Goal: Find specific page/section: Find specific page/section

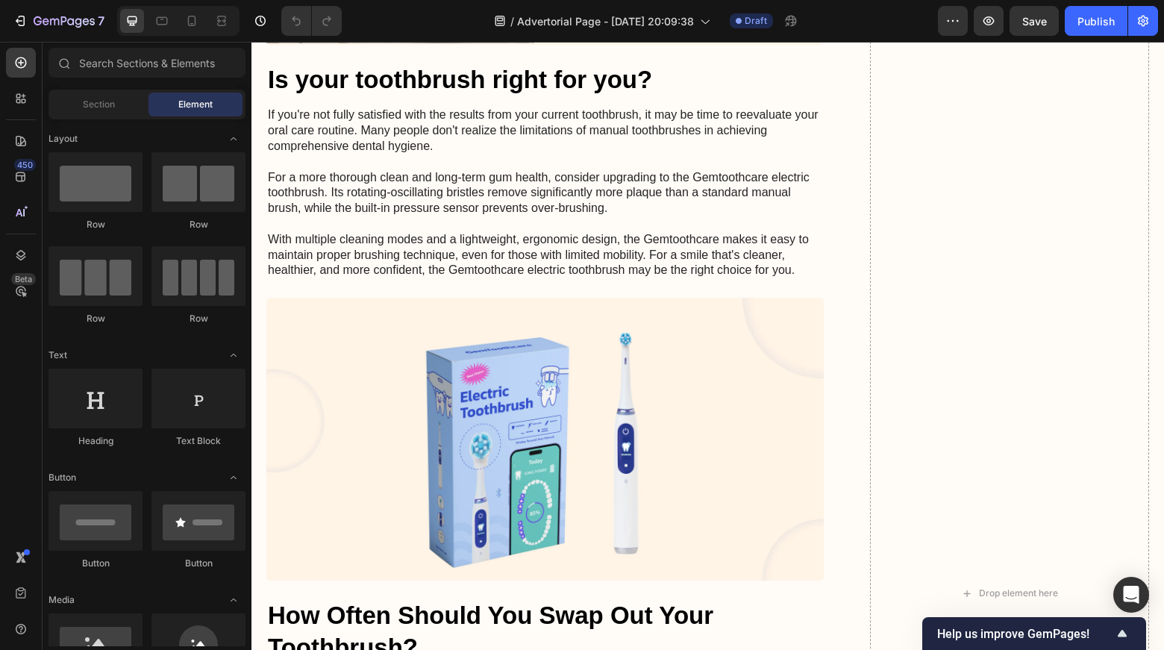
scroll to position [5248, 0]
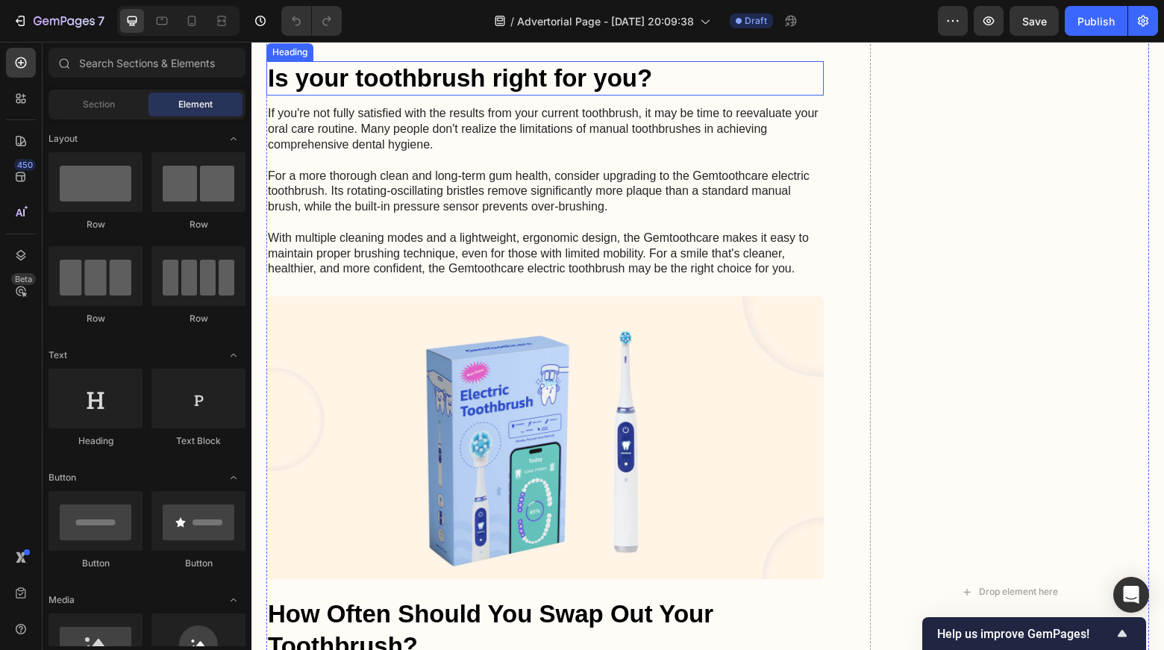
click at [386, 96] on h2 "Is your toothbrush right for you?" at bounding box center [545, 78] width 558 height 35
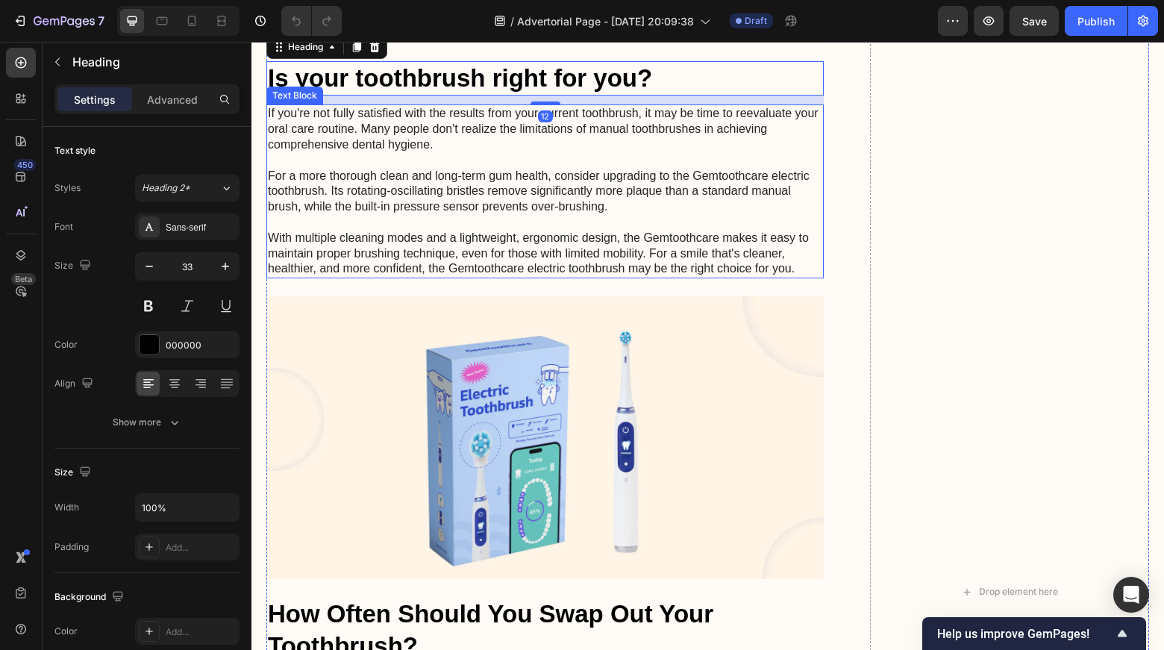
click at [511, 235] on p "If you're not fully satisfied with the results from your current toothbrush, it…" at bounding box center [545, 191] width 555 height 171
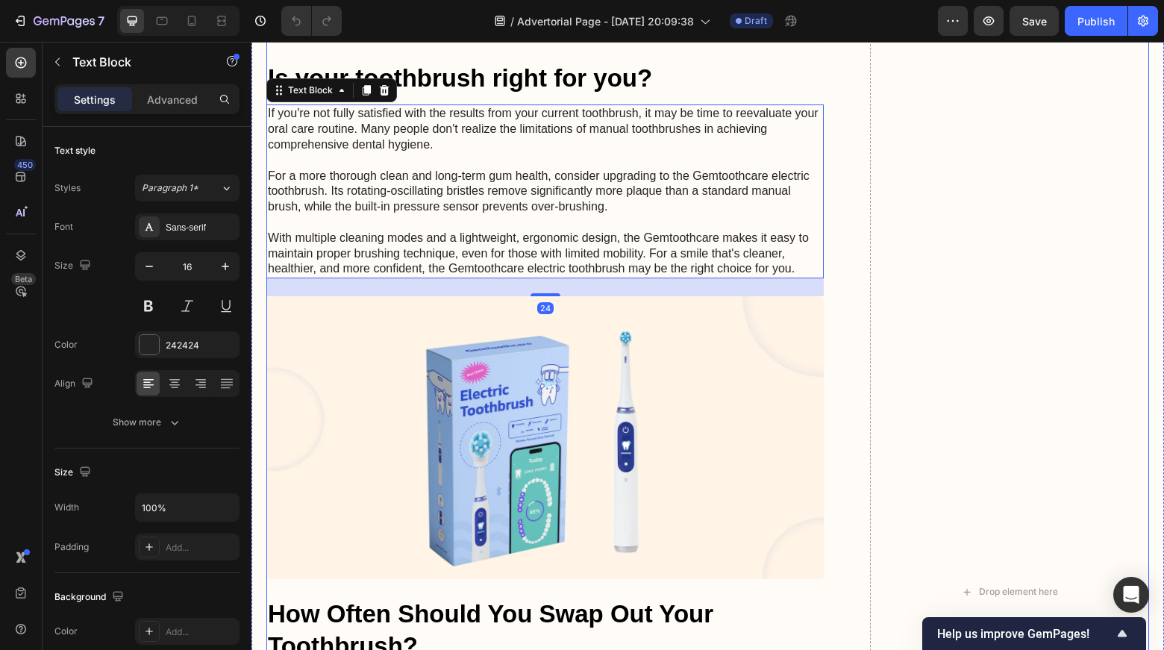
click at [499, 96] on h2 "Is your toothbrush right for you?" at bounding box center [545, 78] width 558 height 35
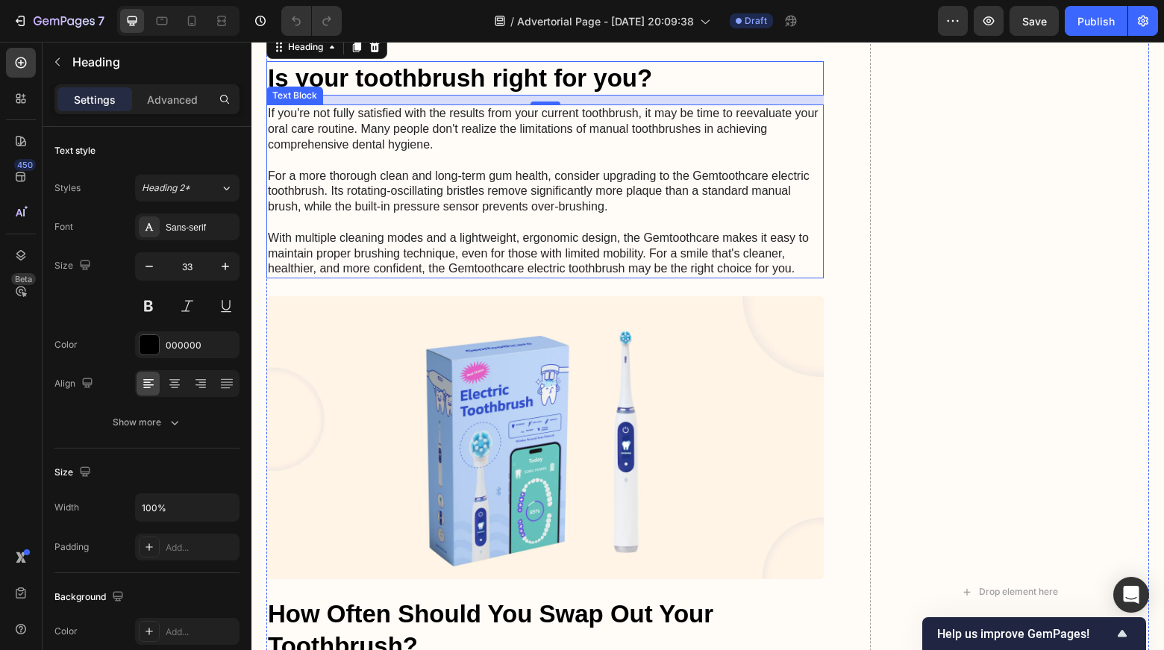
click at [401, 220] on p "If you're not fully satisfied with the results from your current toothbrush, it…" at bounding box center [545, 191] width 555 height 171
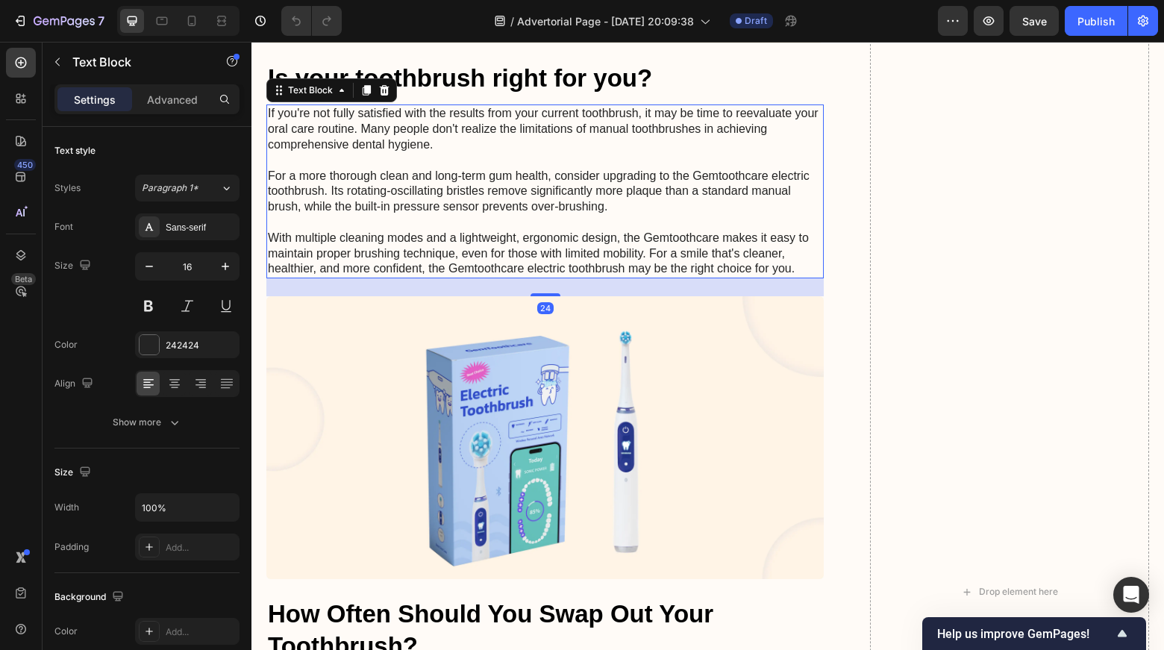
click at [411, 249] on p "If you're not fully satisfied with the results from your current toothbrush, it…" at bounding box center [545, 191] width 555 height 171
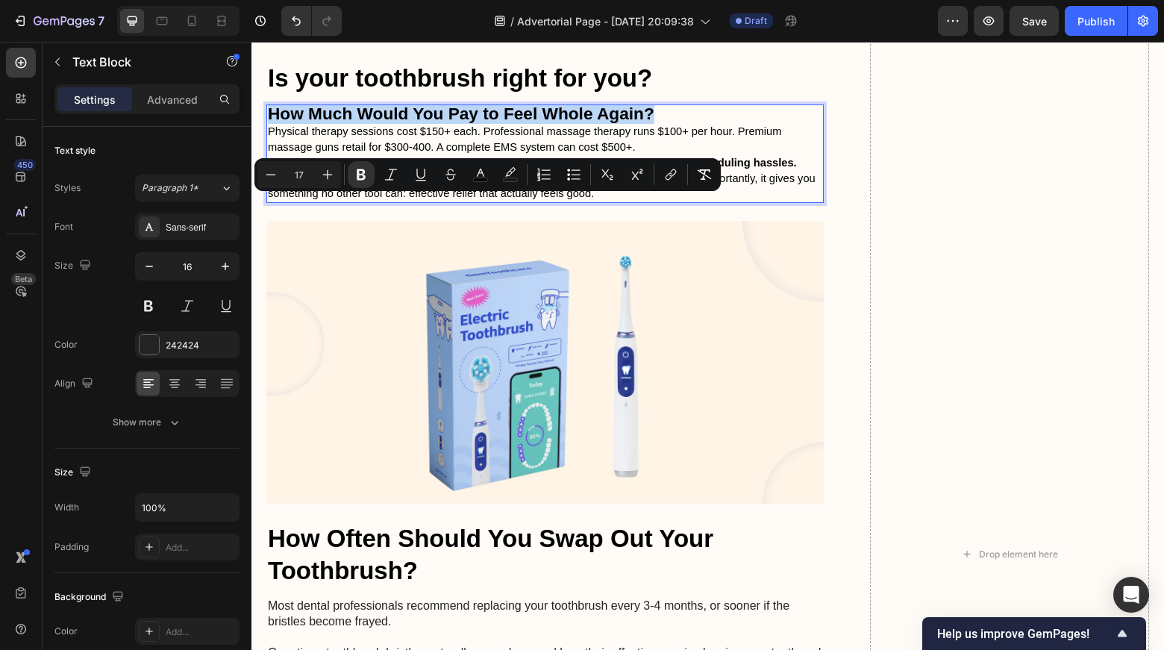
drag, startPoint x: 657, startPoint y: 215, endPoint x: 267, endPoint y: 207, distance: 389.7
click at [267, 203] on div "How Much Would You Pay to Feel Whole Again? Physical therapy sessions cost $150…" at bounding box center [545, 153] width 558 height 99
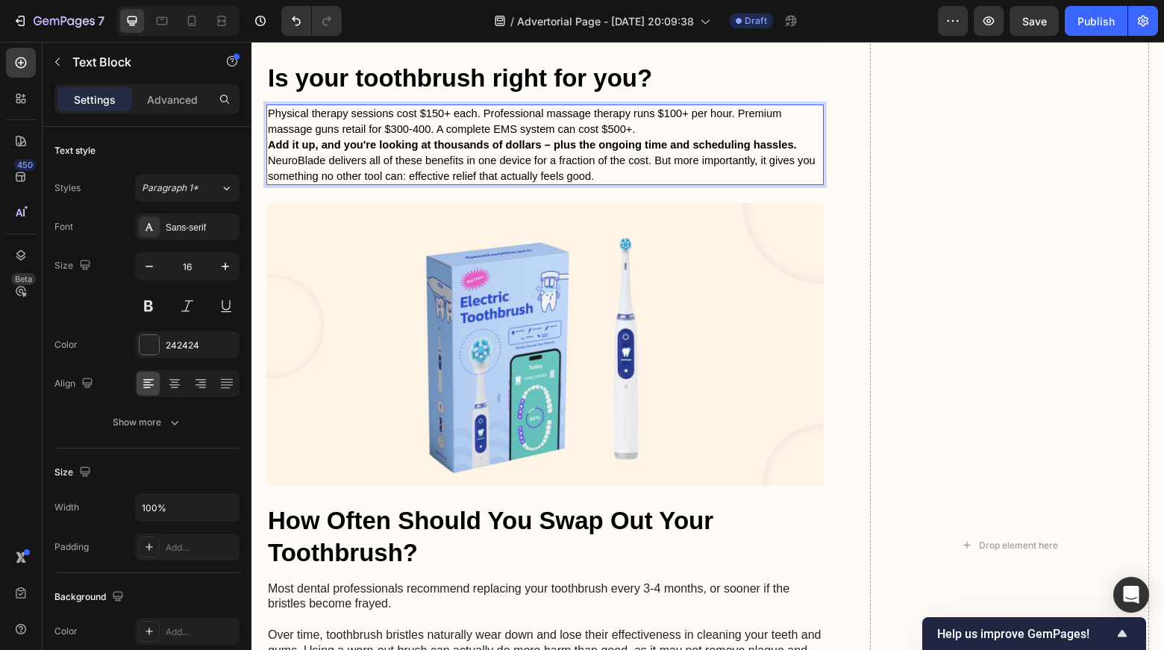
click at [355, 96] on h2 "Is your toothbrush right for you?" at bounding box center [545, 78] width 558 height 35
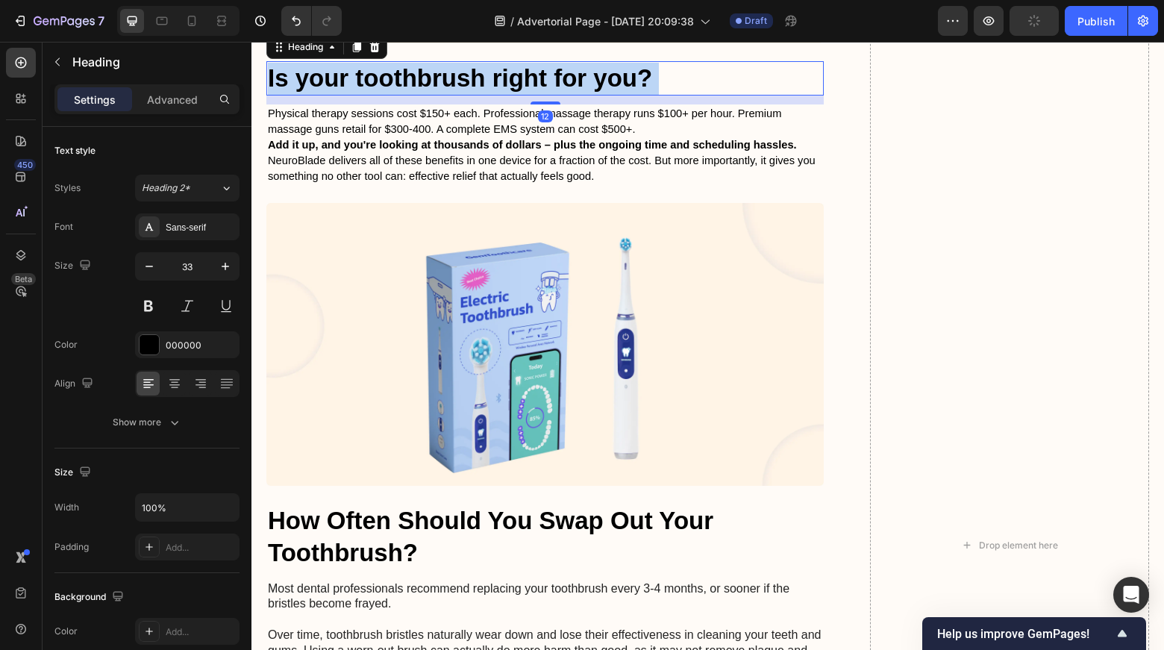
click at [390, 96] on h2 "Is your toothbrush right for you?" at bounding box center [545, 78] width 558 height 35
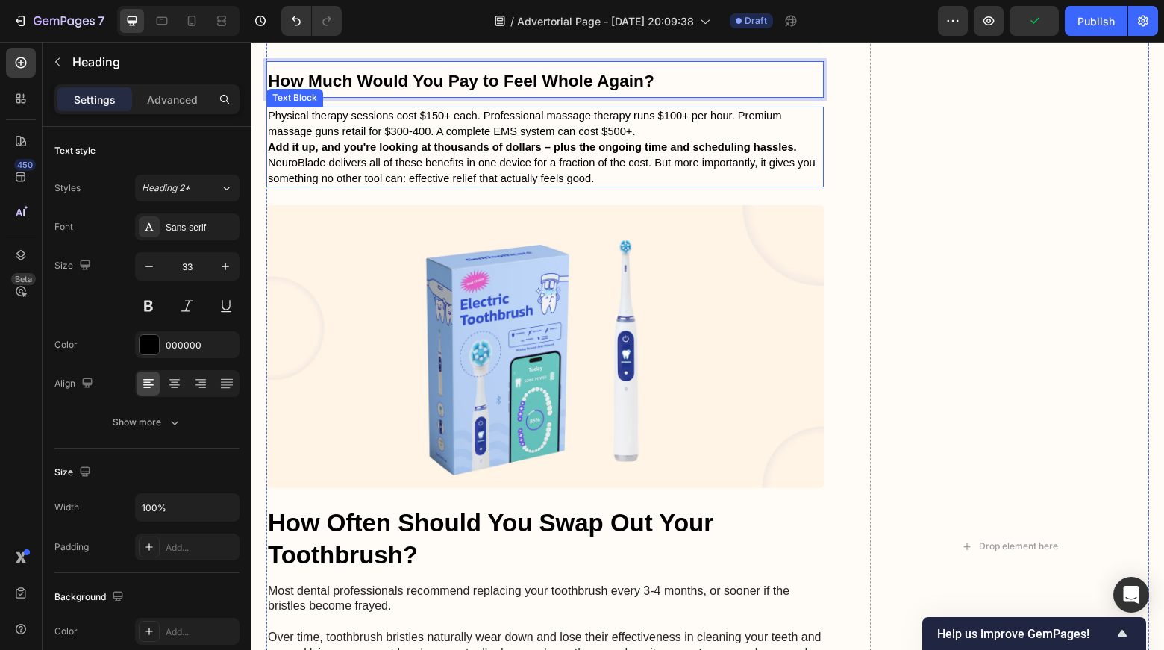
click at [599, 137] on span "Physical therapy sessions cost $150+ each. Professional massage therapy runs $1…" at bounding box center [525, 124] width 514 height 28
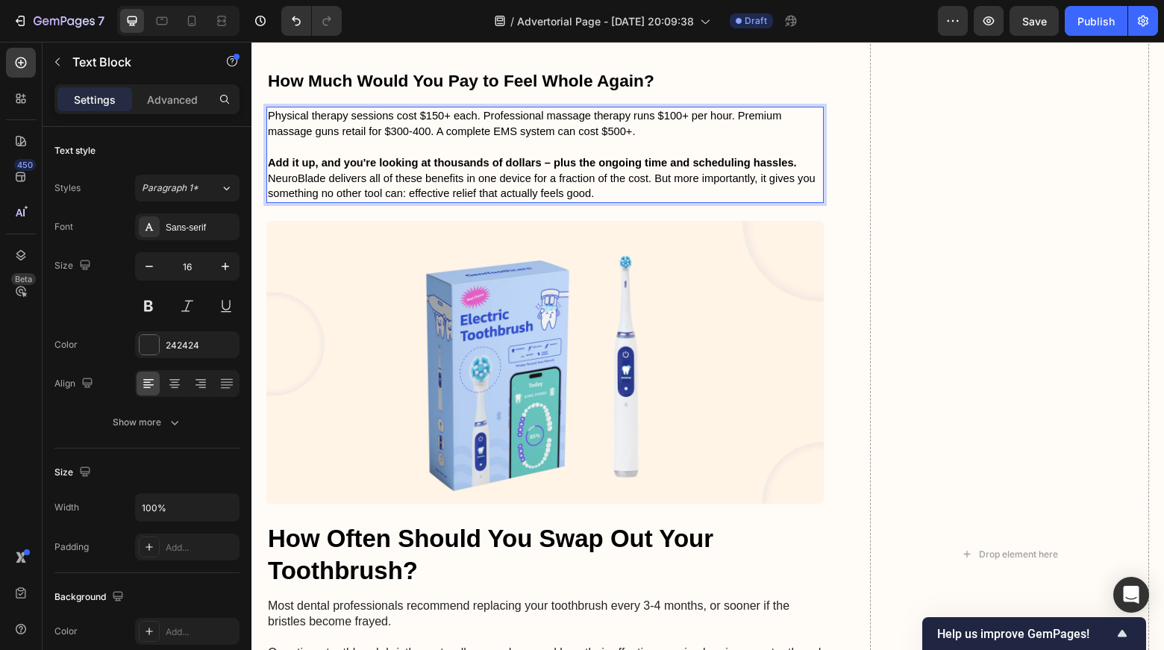
click at [796, 169] on strong "Add it up, and you're looking at thousands of dollars – plus the ongoing time a…" at bounding box center [532, 163] width 529 height 12
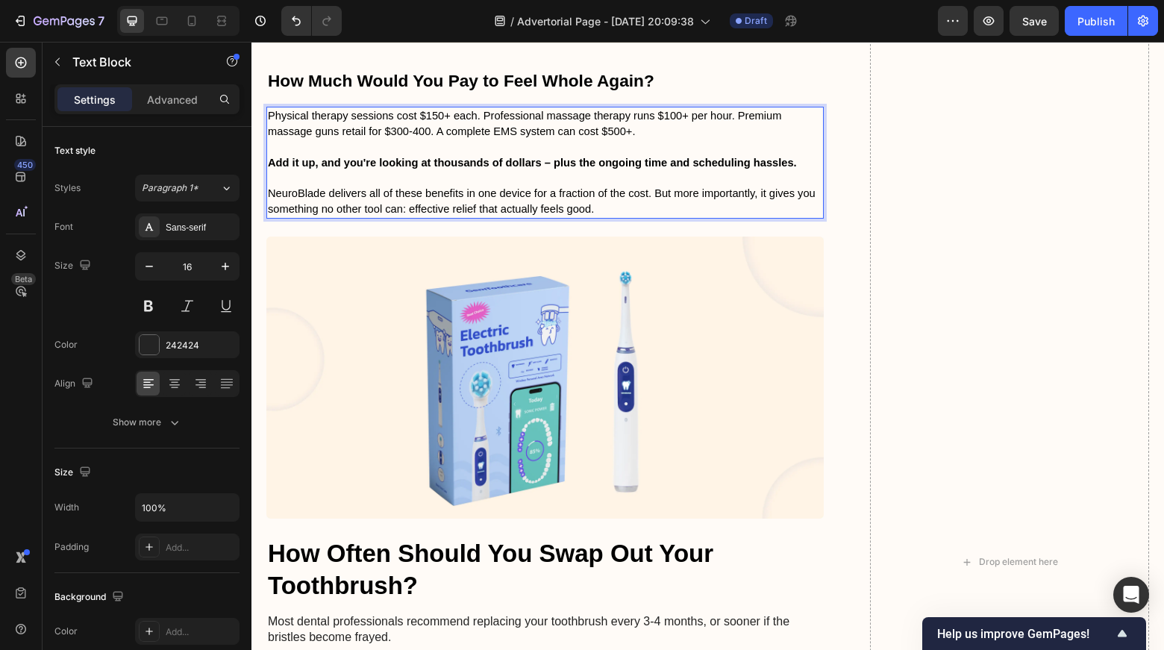
click at [664, 187] on p "Rich Text Editor. Editing area: main" at bounding box center [545, 179] width 555 height 16
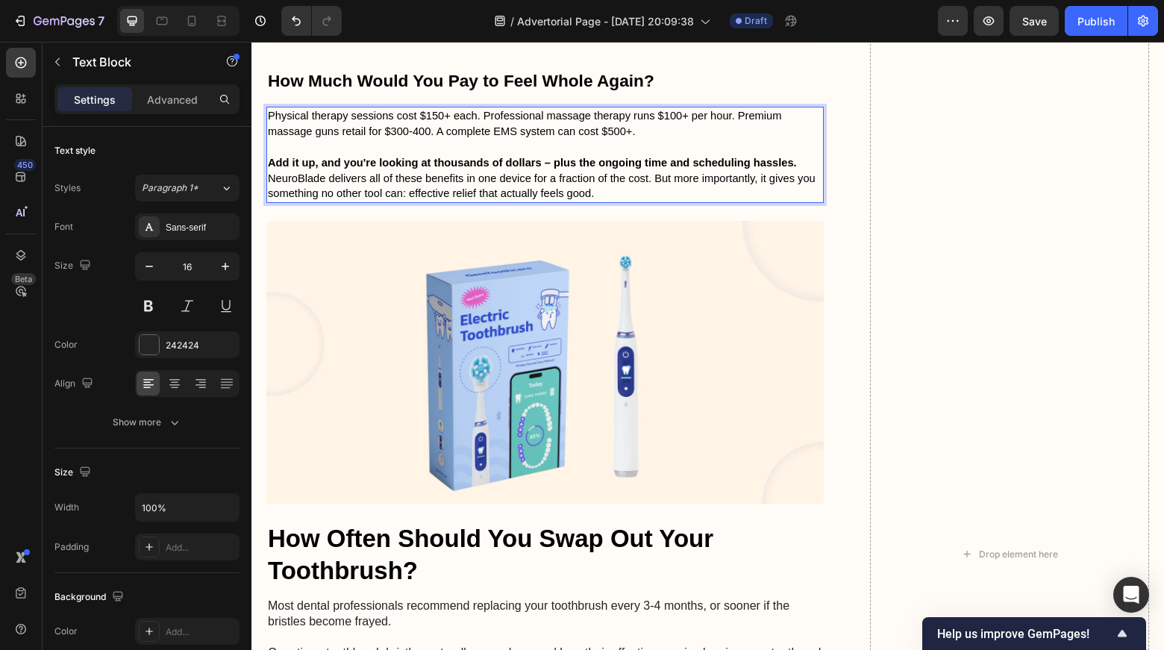
click at [516, 155] on p "Rich Text Editor. Editing area: main" at bounding box center [545, 148] width 555 height 16
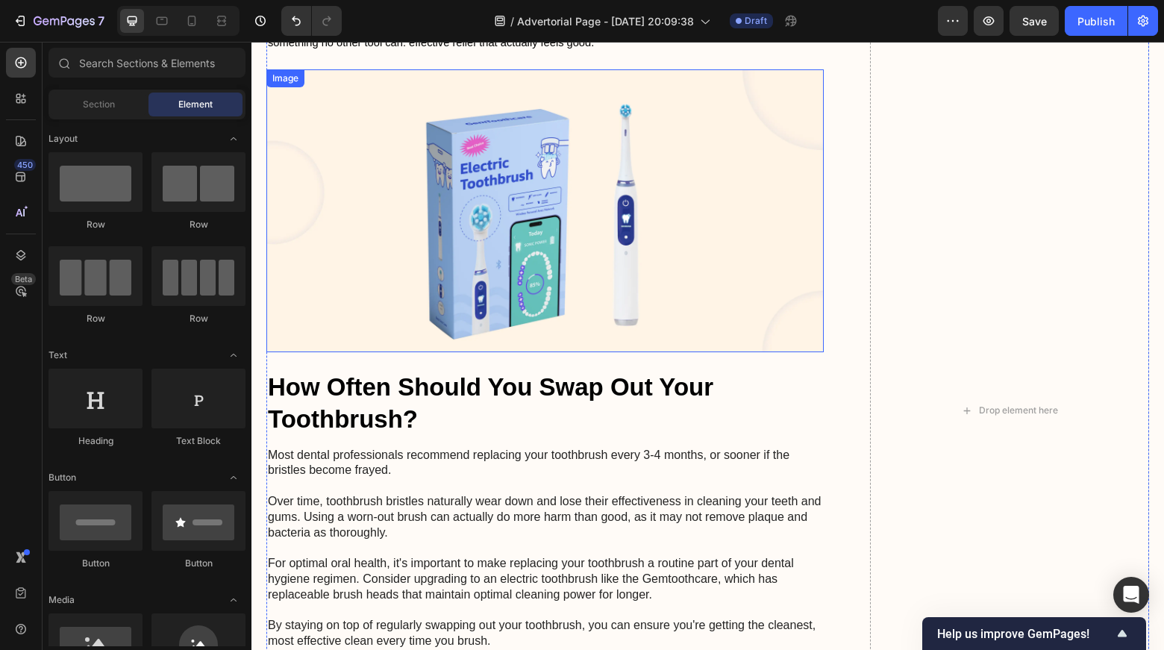
scroll to position [5372, 0]
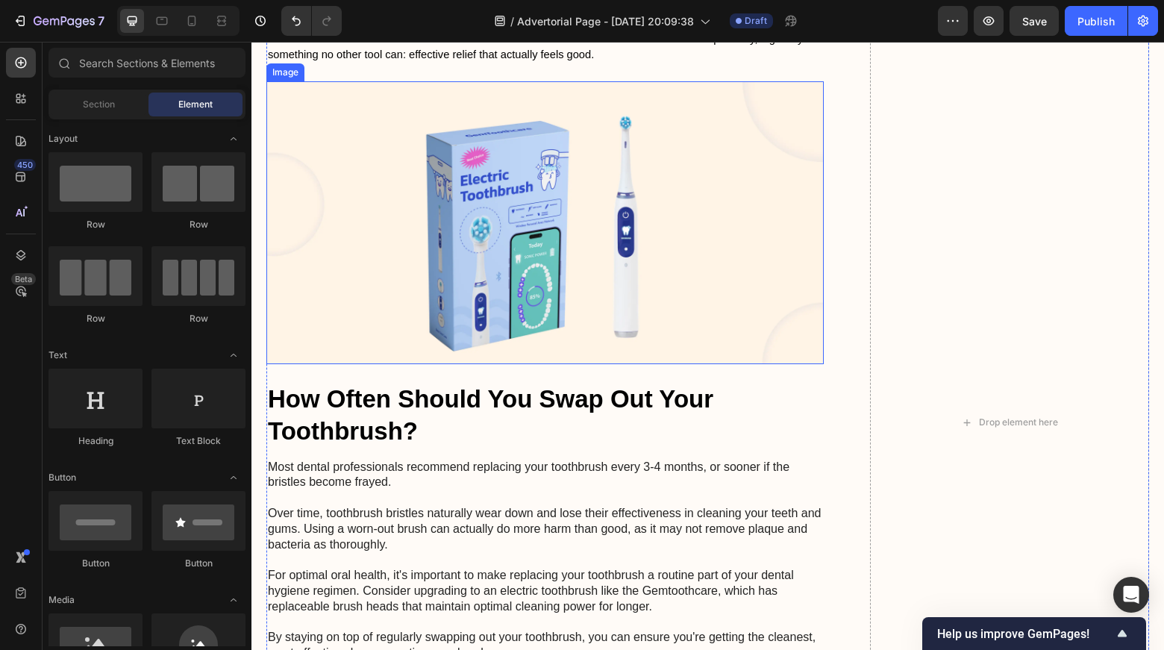
click at [575, 281] on img at bounding box center [545, 222] width 558 height 282
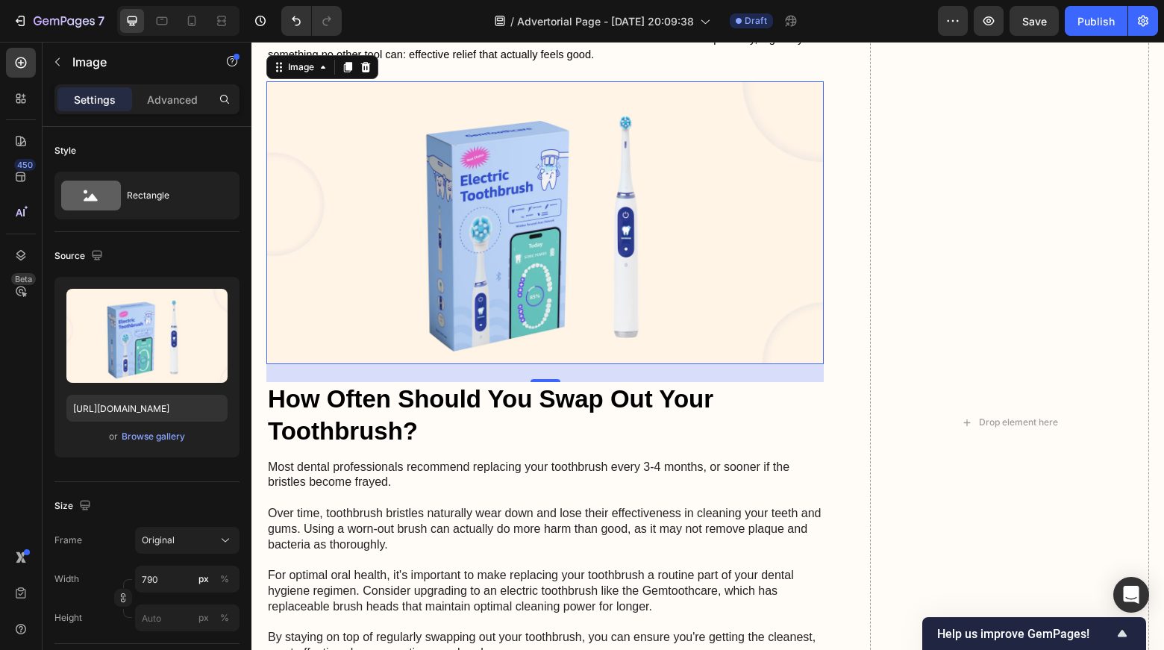
click at [419, 274] on img at bounding box center [545, 222] width 558 height 282
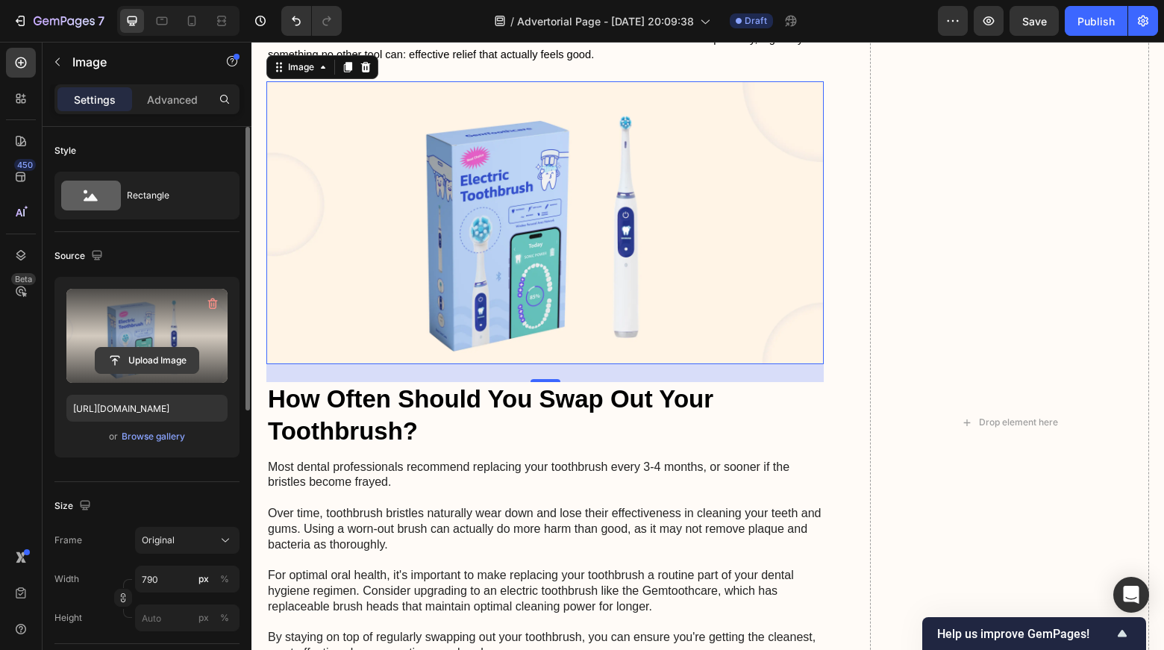
click at [128, 358] on input "file" at bounding box center [147, 360] width 103 height 25
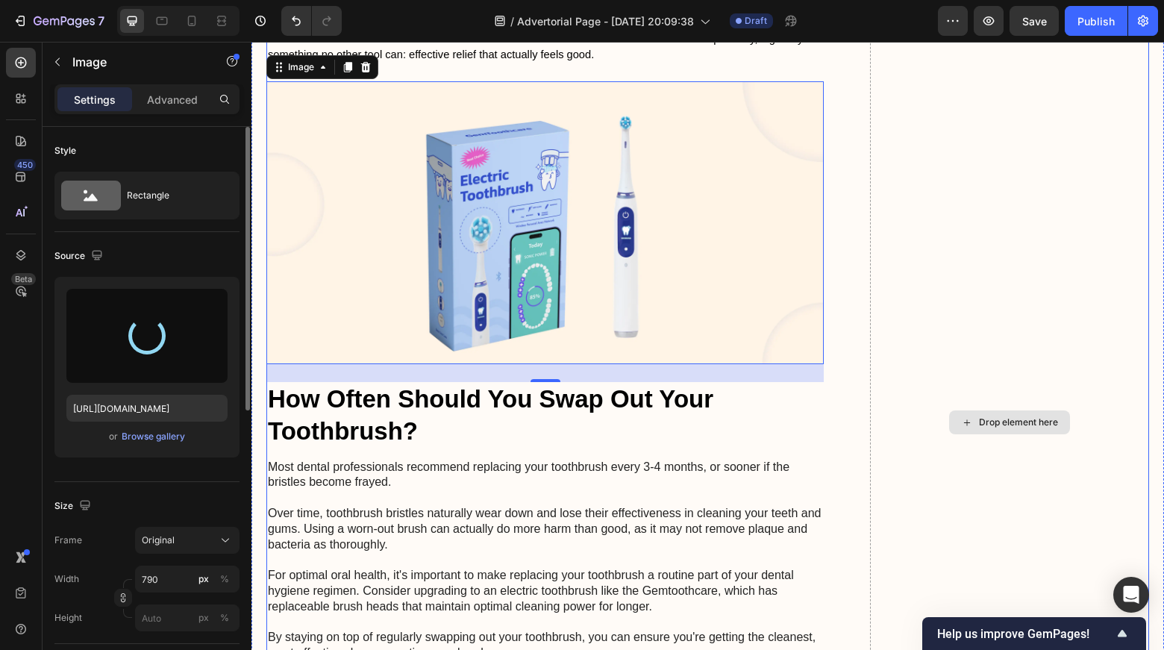
type input "[URL][DOMAIN_NAME]"
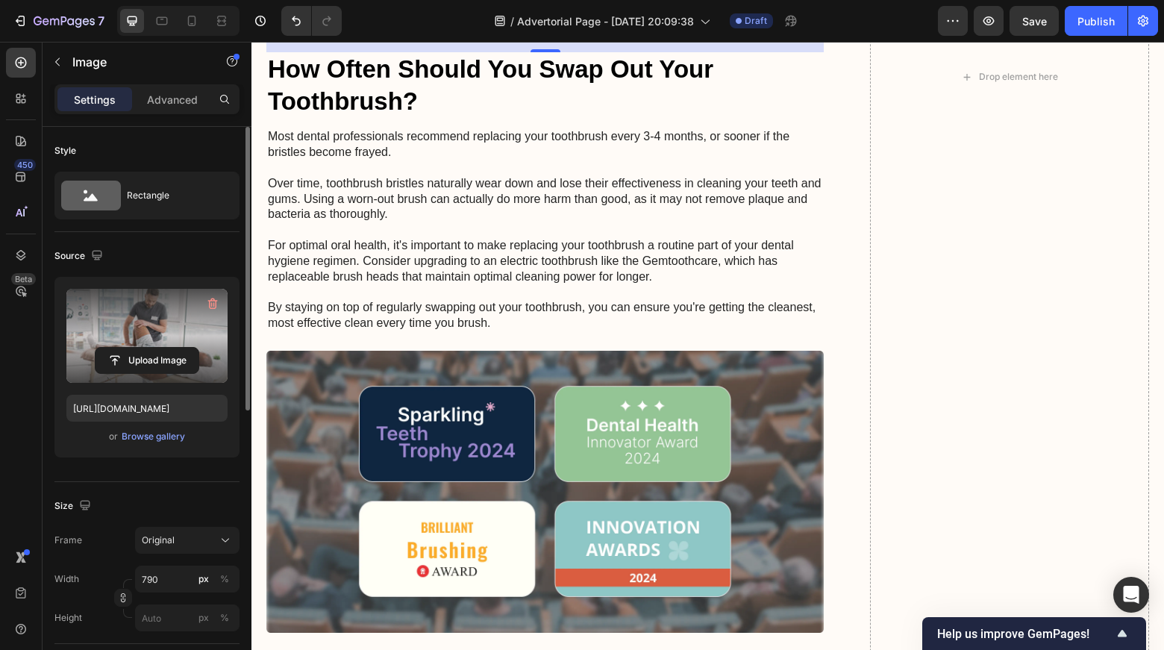
scroll to position [5734, 0]
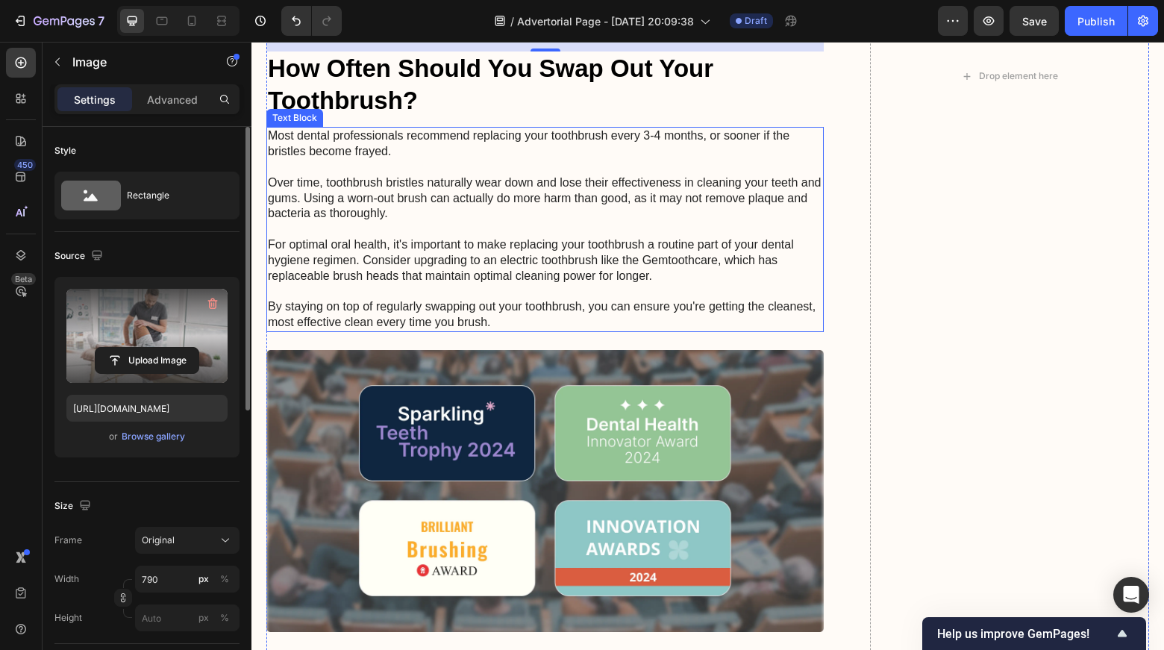
click at [513, 293] on p "Most dental professionals recommend replacing your toothbrush every 3-4 months,…" at bounding box center [545, 229] width 555 height 202
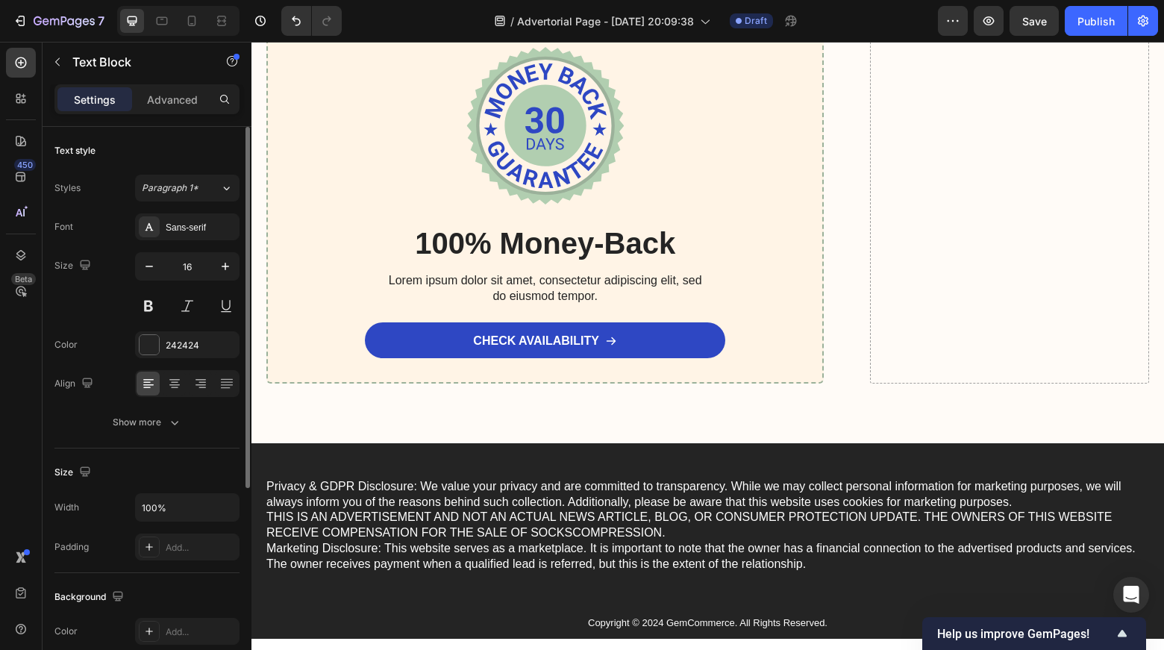
scroll to position [8297, 0]
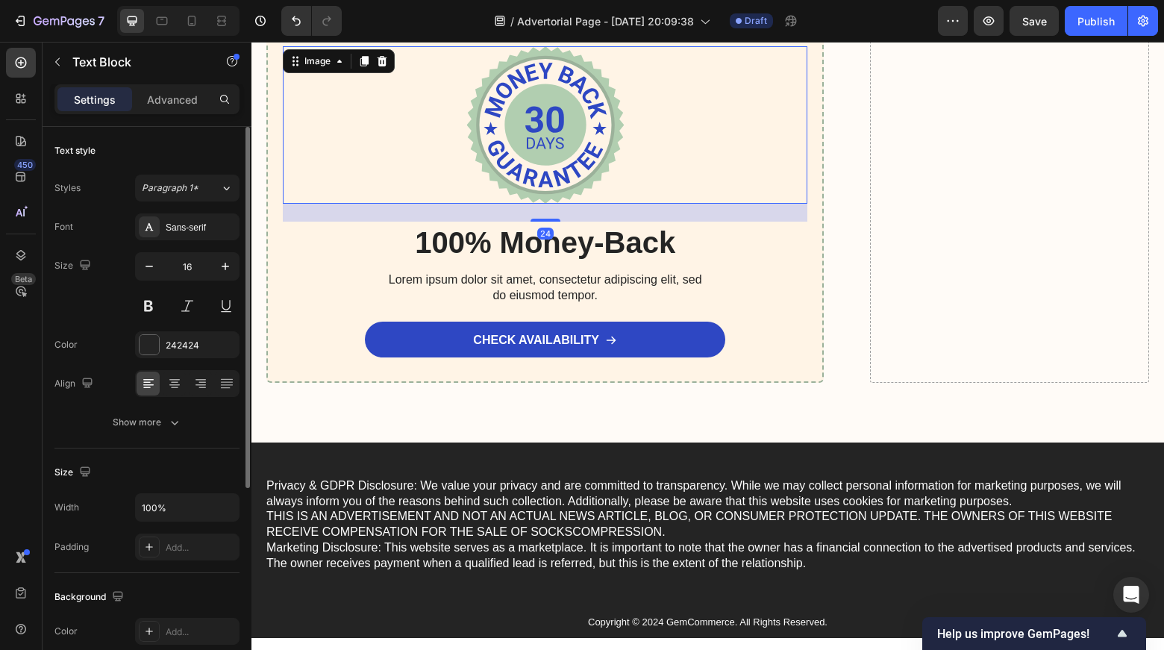
click at [566, 121] on img at bounding box center [544, 124] width 157 height 157
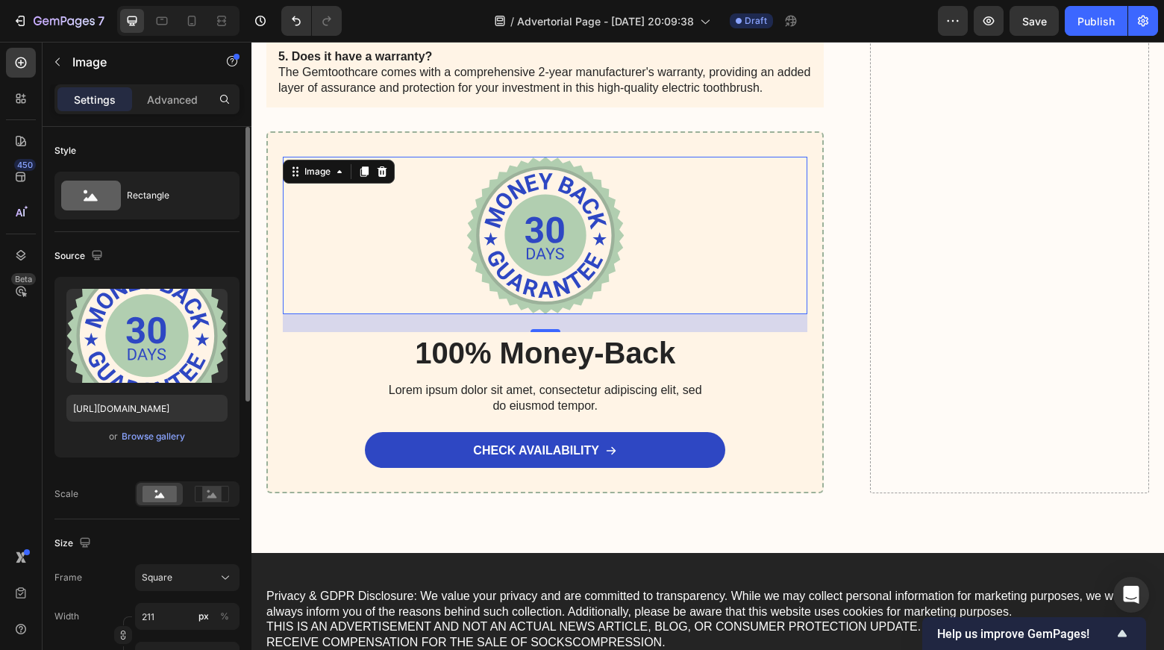
scroll to position [8188, 0]
click at [163, 407] on input "[URL][DOMAIN_NAME]" at bounding box center [146, 408] width 161 height 27
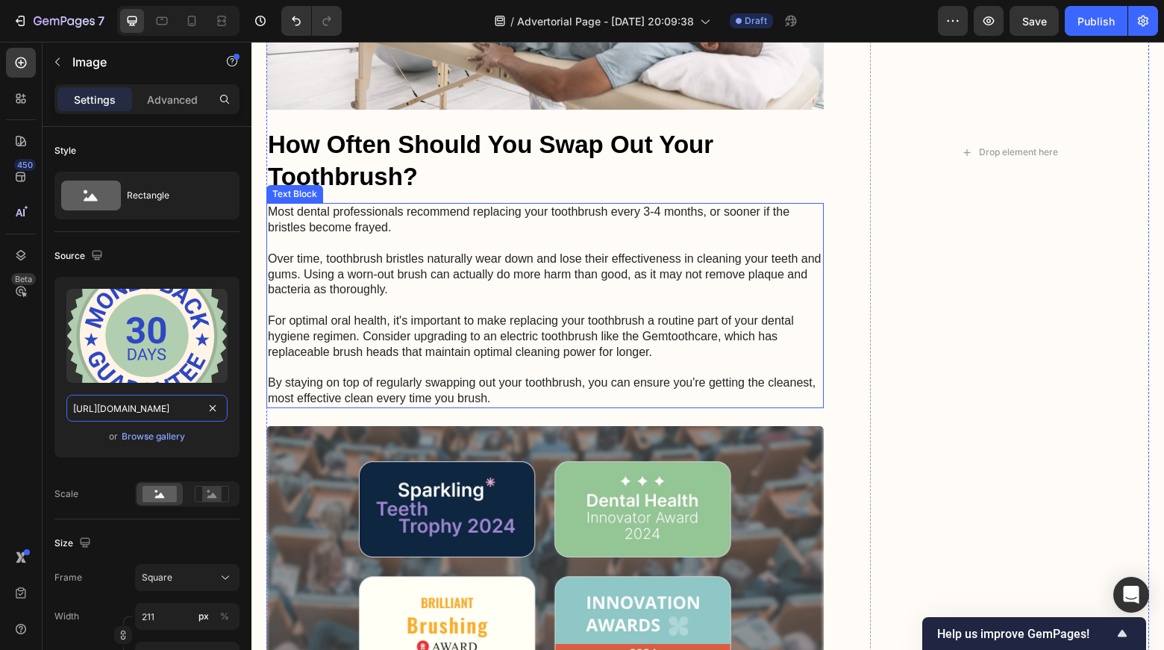
scroll to position [5703, 0]
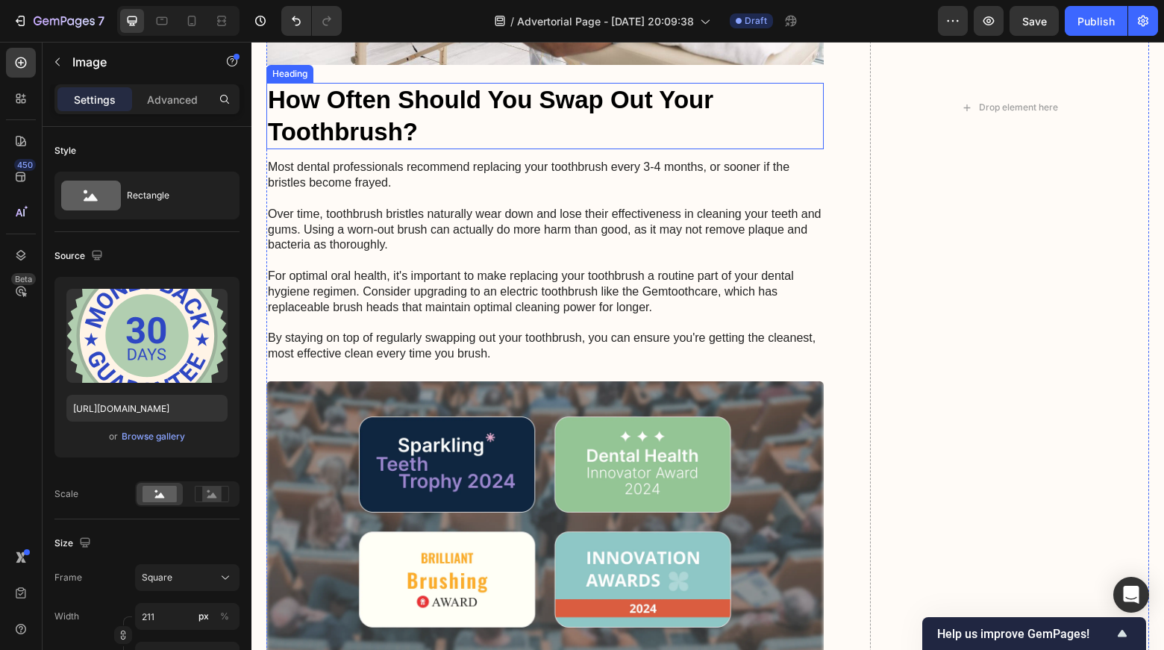
click at [371, 257] on p "Most dental professionals recommend replacing your toothbrush every 3-4 months,…" at bounding box center [545, 261] width 555 height 202
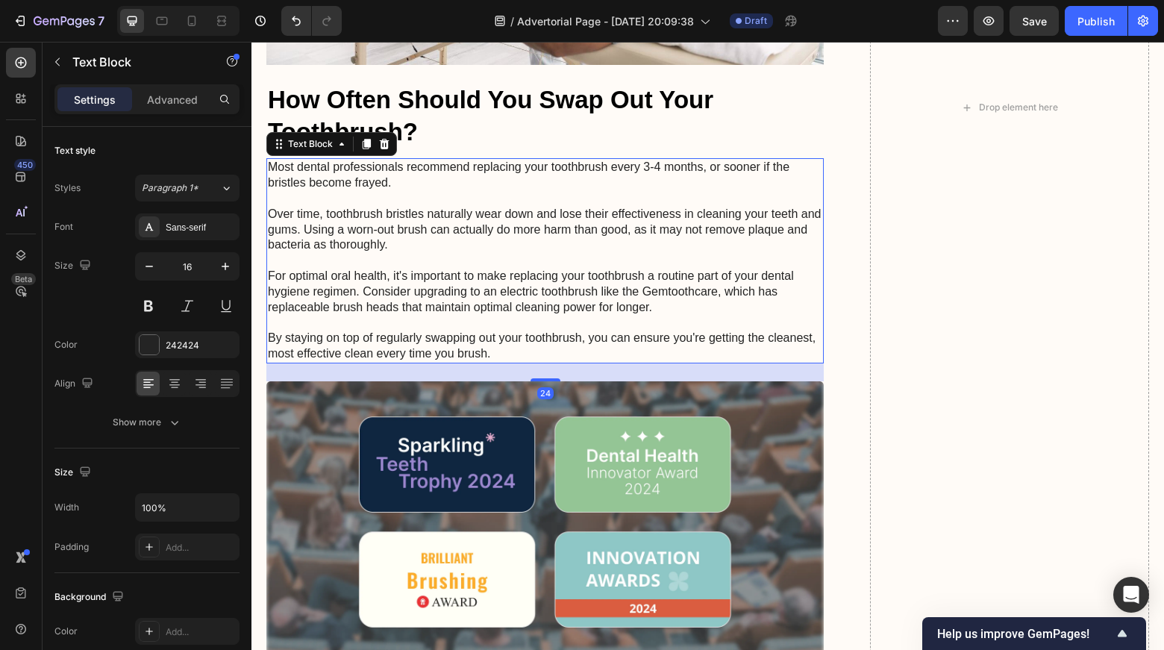
click at [380, 299] on p "Most dental professionals recommend replacing your toothbrush every 3-4 months,…" at bounding box center [545, 261] width 555 height 202
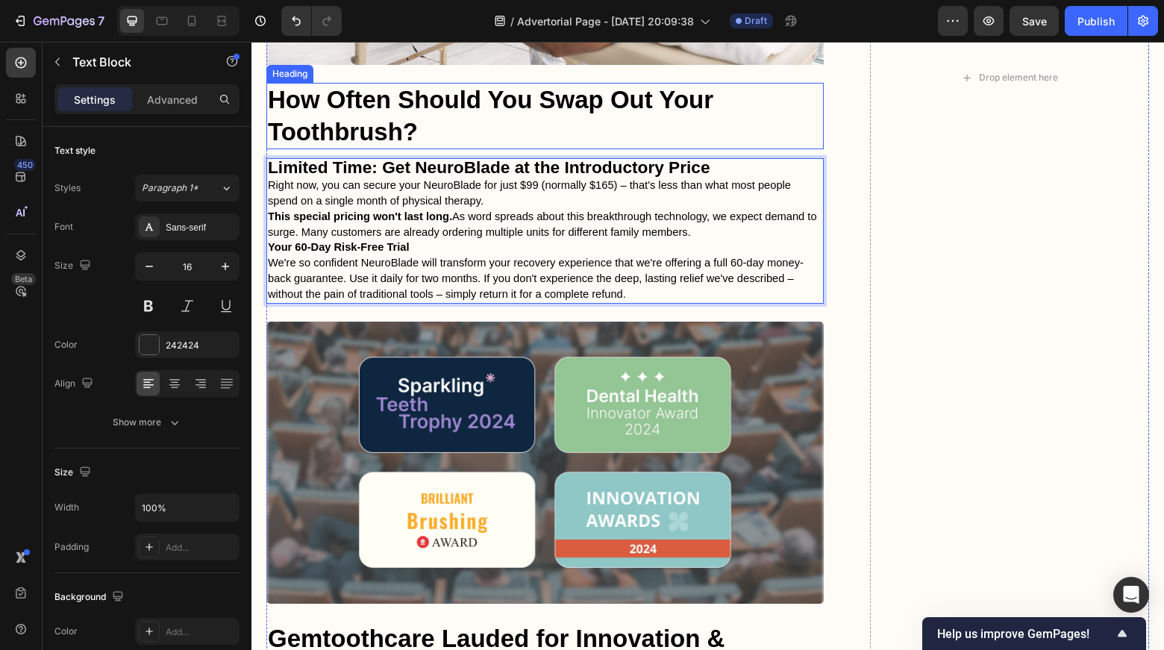
click at [396, 150] on h2 "How Often Should You Swap Out Your Toothbrush?" at bounding box center [545, 116] width 558 height 67
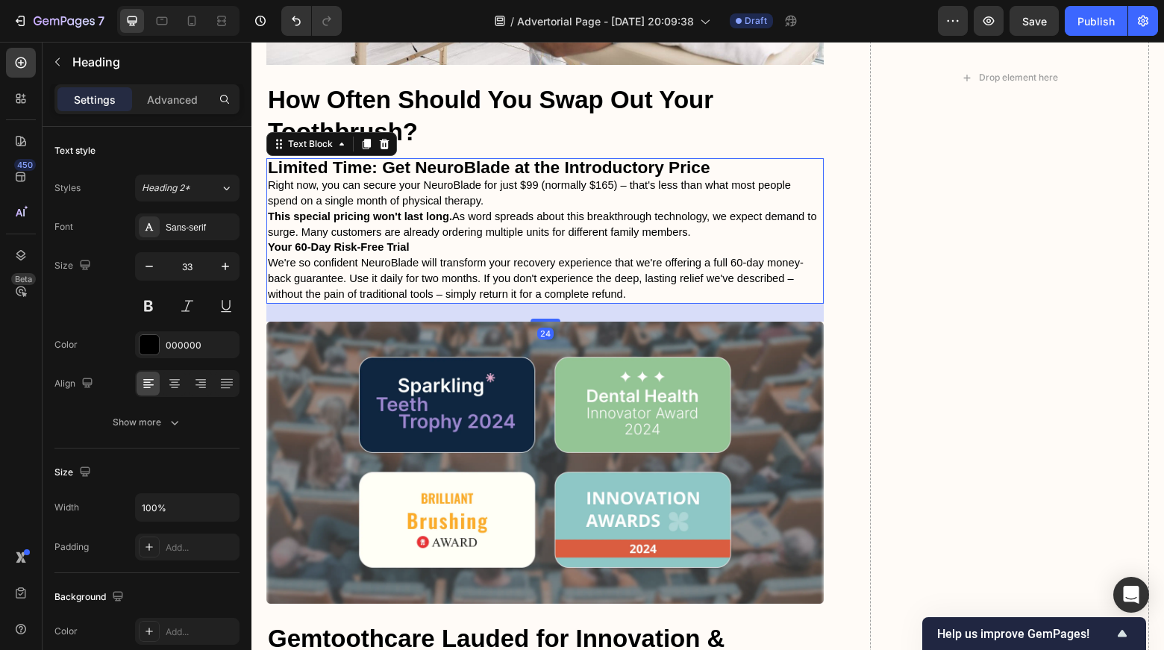
click at [407, 177] on strong "Limited Time: Get NeuroBlade at the Introductory Price" at bounding box center [489, 166] width 443 height 19
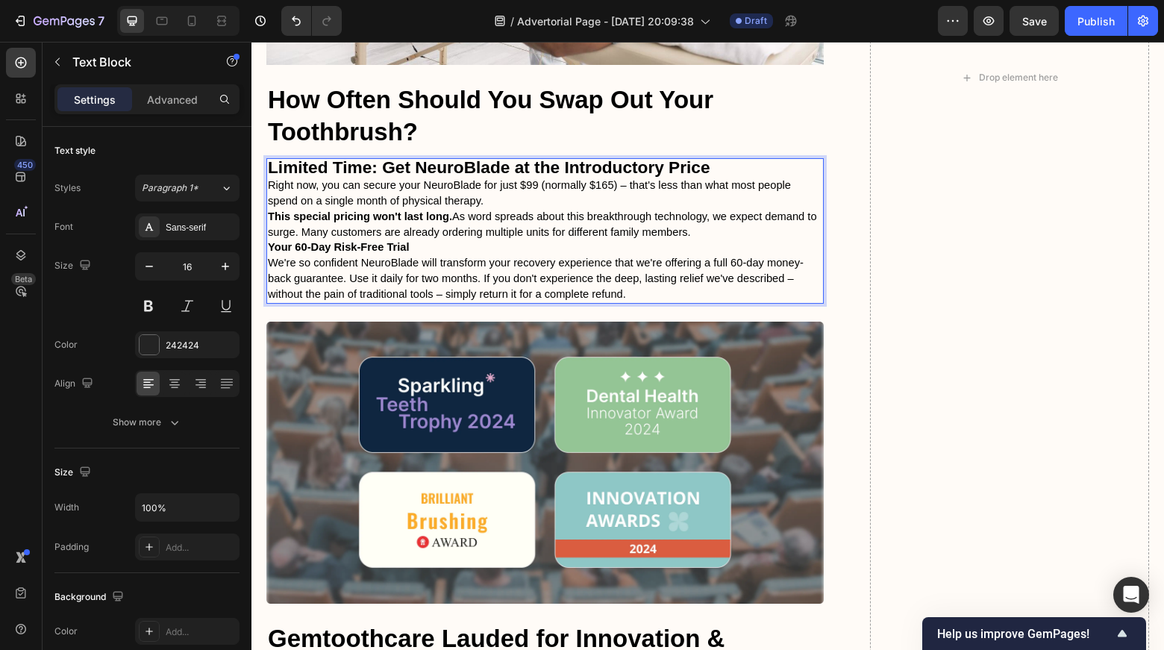
click at [408, 177] on strong "Limited Time: Get NeuroBlade at the Introductory Price" at bounding box center [489, 166] width 443 height 19
click at [425, 177] on strong "Limited Time: Get NeuroBlade at the Introductory Price" at bounding box center [489, 166] width 443 height 19
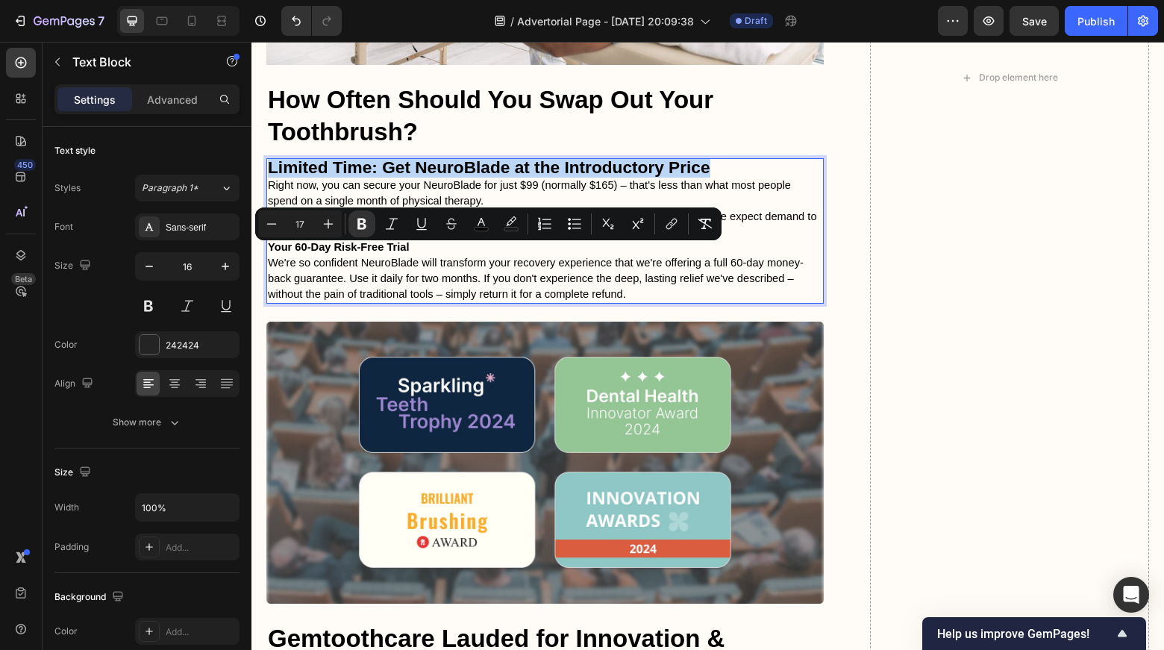
drag, startPoint x: 268, startPoint y: 254, endPoint x: 710, endPoint y: 259, distance: 441.9
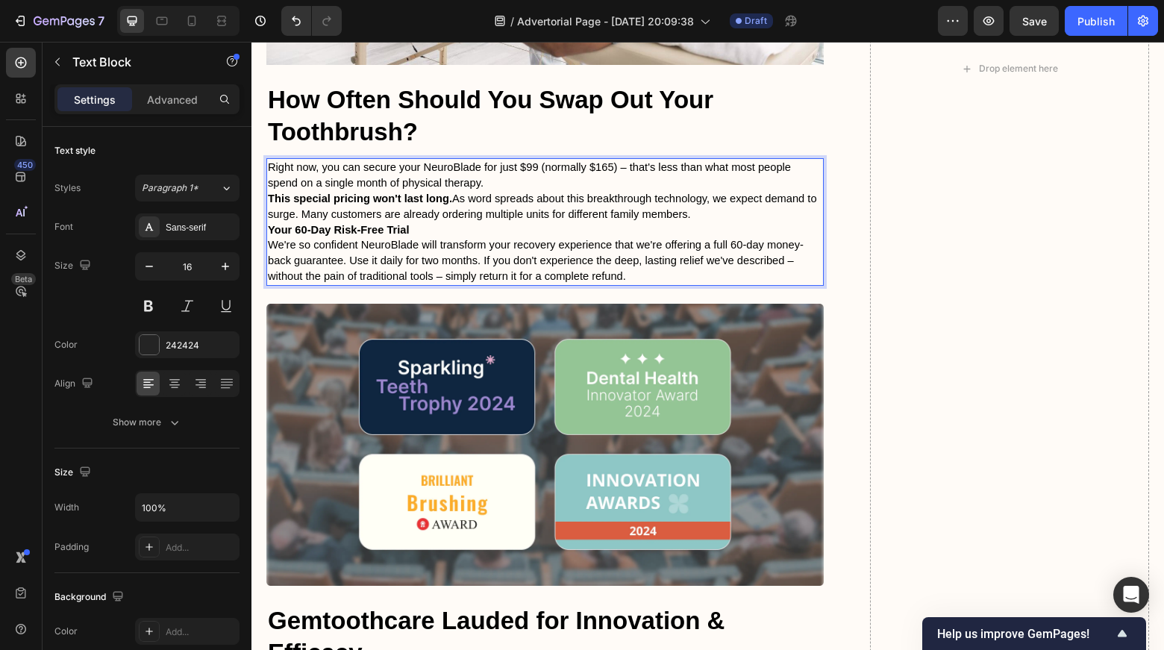
click at [516, 191] on p "Right now, you can secure your NeuroBlade for just $99 (normally $165) – that's…" at bounding box center [545, 175] width 555 height 31
click at [521, 191] on p "Right now, you can secure your NeuroBlade for just $99 (normally $165) – that's…" at bounding box center [545, 175] width 555 height 31
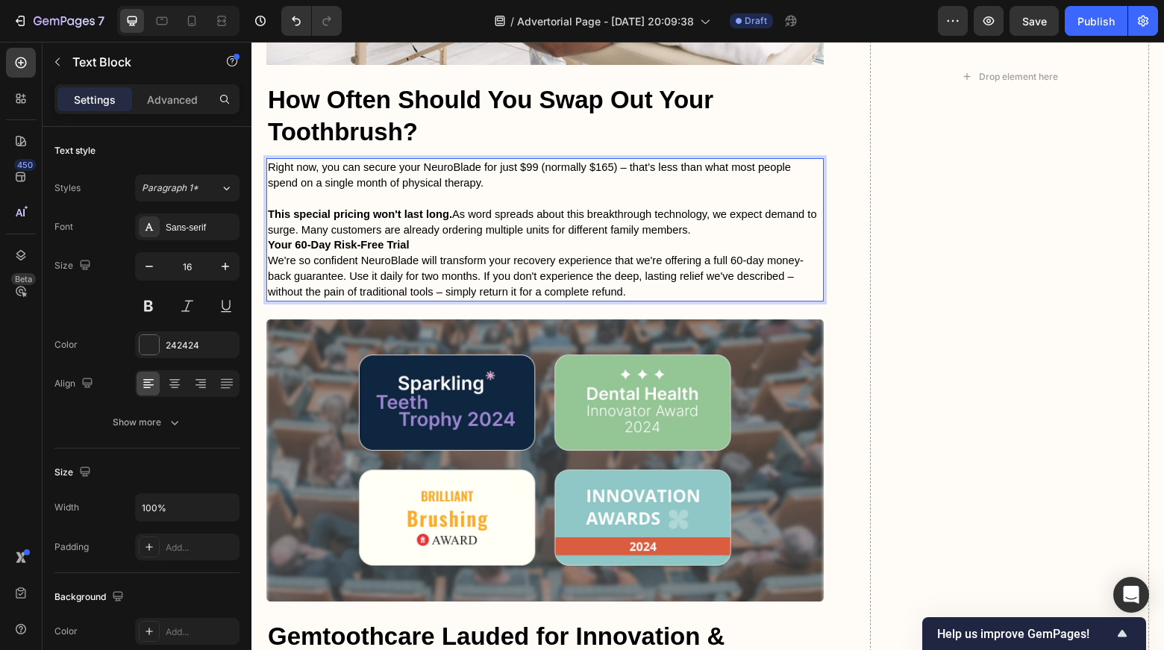
click at [447, 253] on p "Your 60-Day Risk-Free Trial" at bounding box center [545, 245] width 555 height 16
click at [717, 238] on p "This special pricing won't last long. As word spreads about this breakthrough t…" at bounding box center [545, 222] width 555 height 31
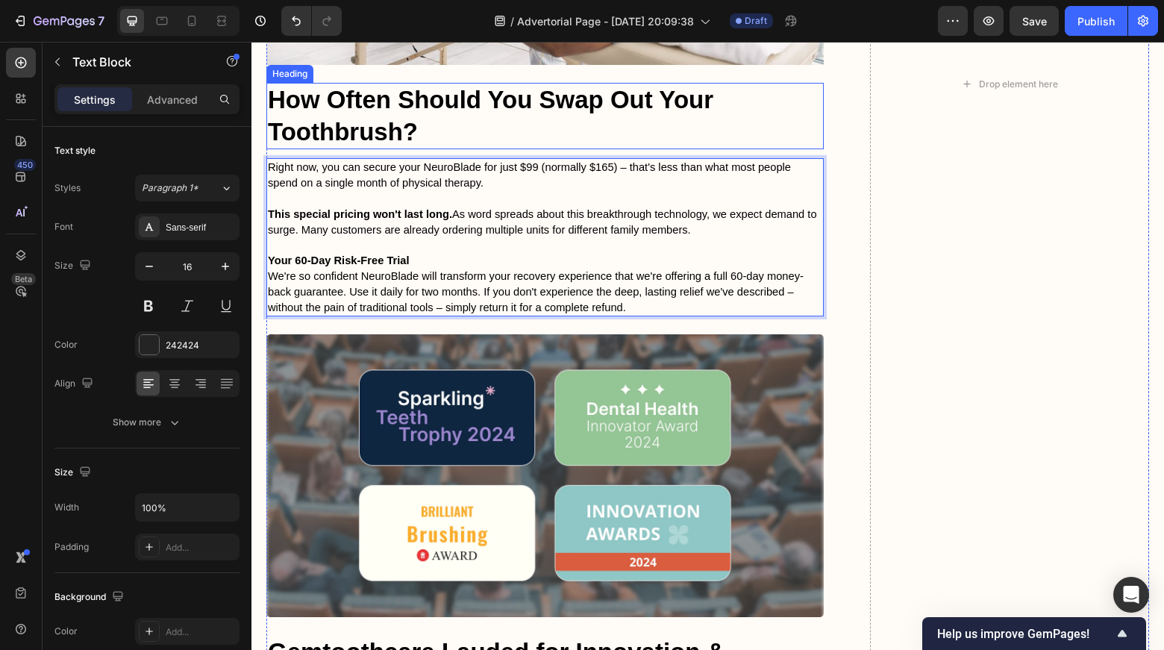
click at [474, 150] on h2 "How Often Should You Swap Out Your Toothbrush?" at bounding box center [545, 116] width 558 height 67
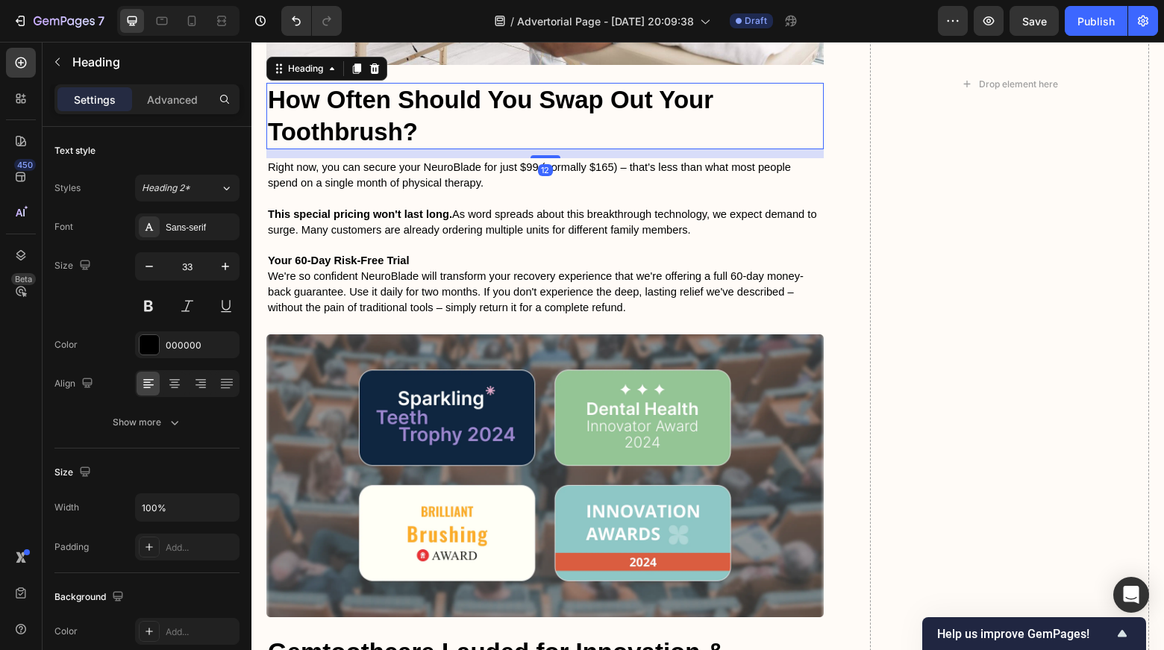
click at [376, 150] on h2 "How Often Should You Swap Out Your Toothbrush?" at bounding box center [545, 116] width 558 height 67
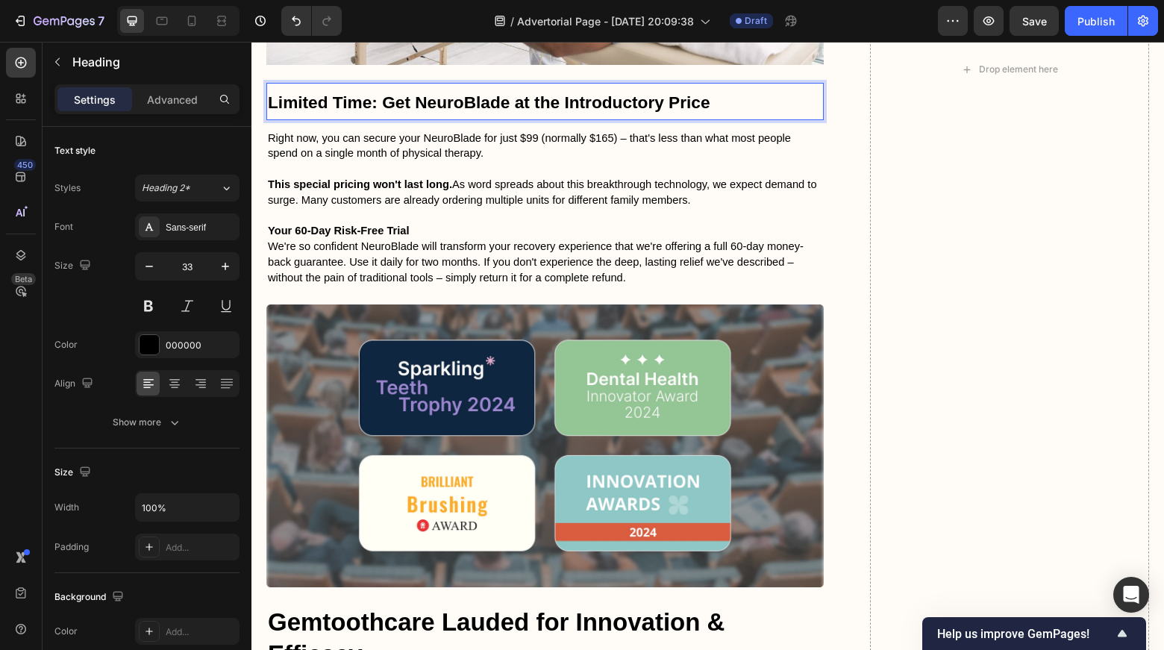
click at [703, 119] on p "Limited Time: Get NeuroBlade at the Introductory Price" at bounding box center [545, 101] width 555 height 34
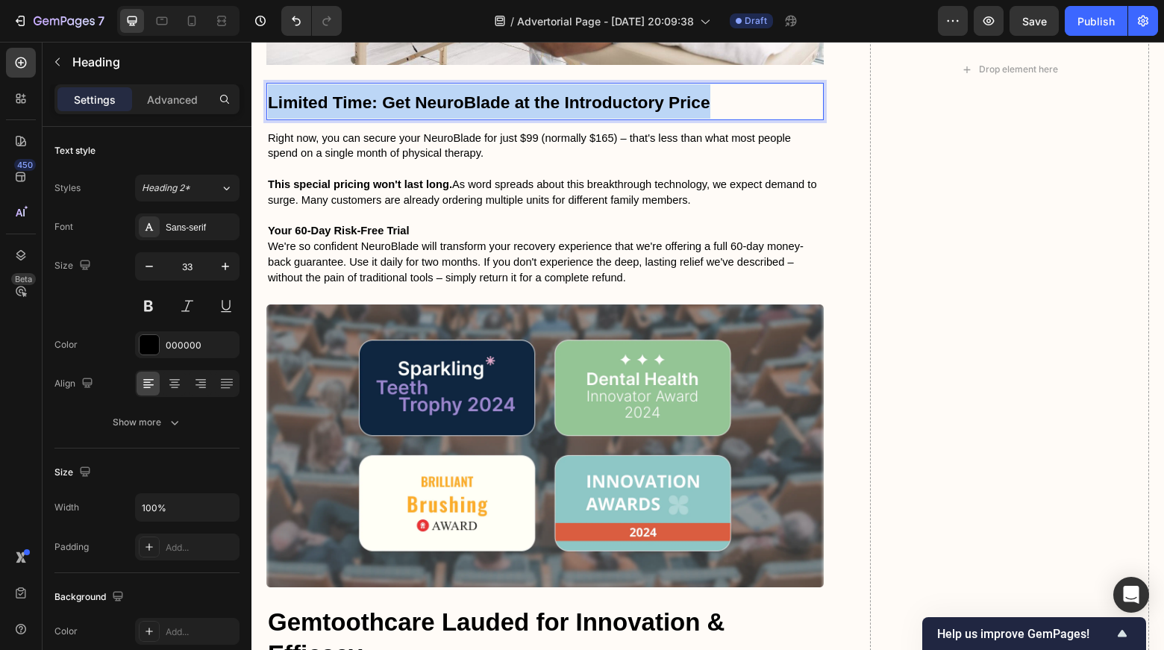
drag, startPoint x: 714, startPoint y: 203, endPoint x: 237, endPoint y: 200, distance: 476.9
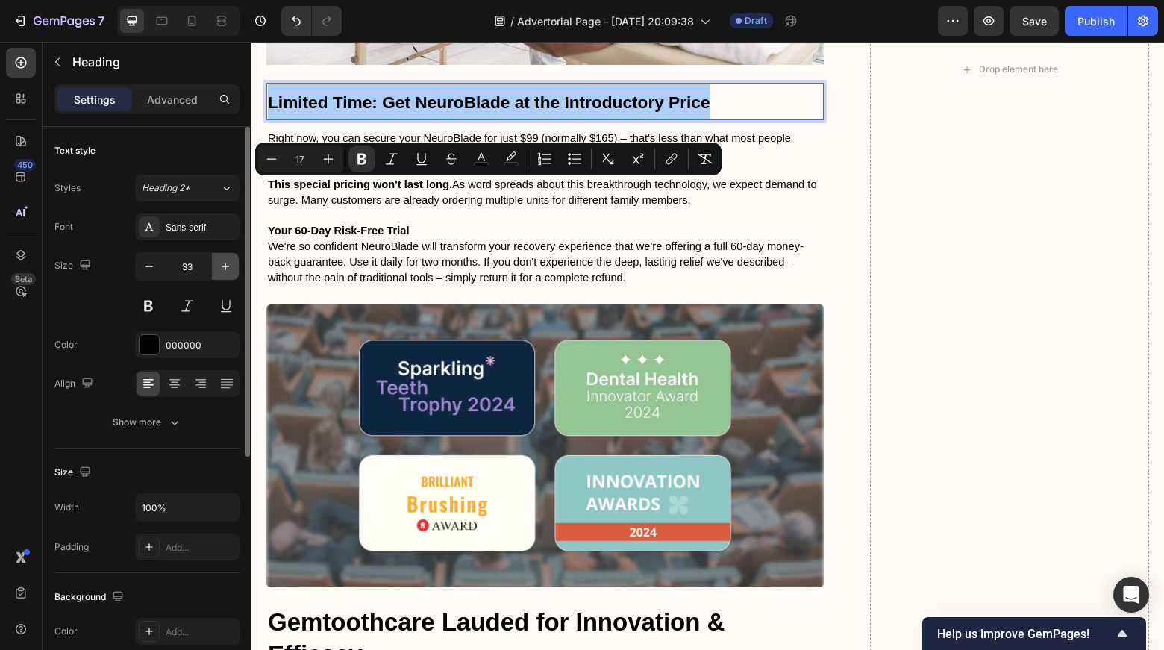
click at [225, 258] on button "button" at bounding box center [225, 266] width 27 height 27
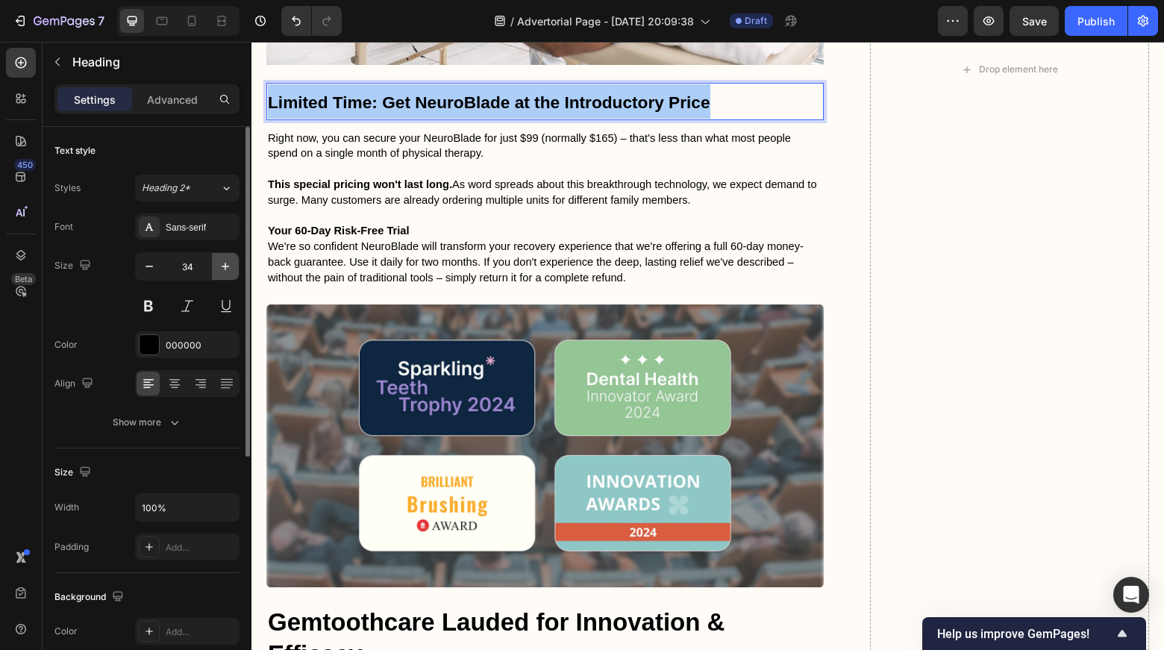
click at [225, 258] on button "button" at bounding box center [225, 266] width 27 height 27
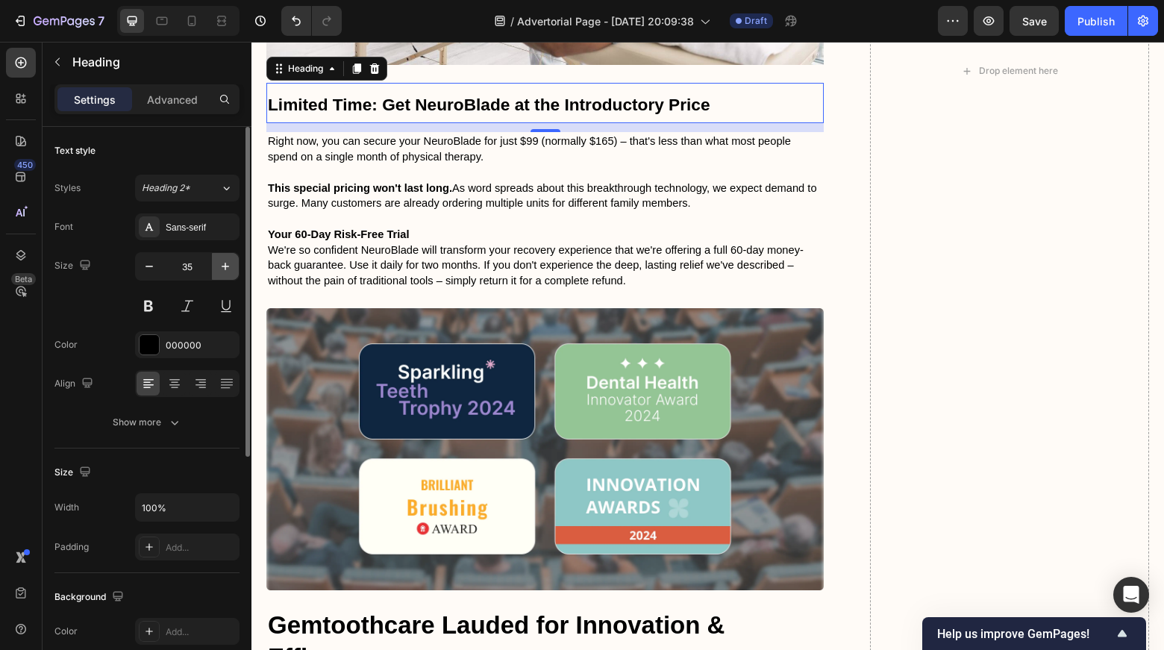
click at [225, 258] on button "button" at bounding box center [225, 266] width 27 height 27
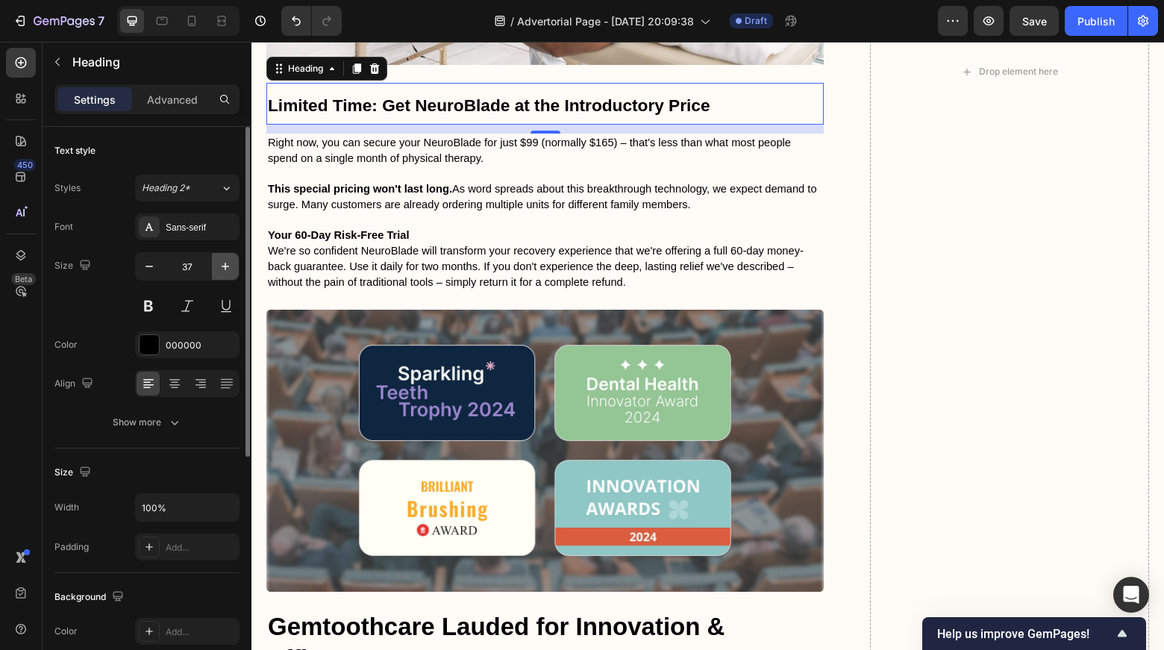
click at [225, 258] on button "button" at bounding box center [225, 266] width 27 height 27
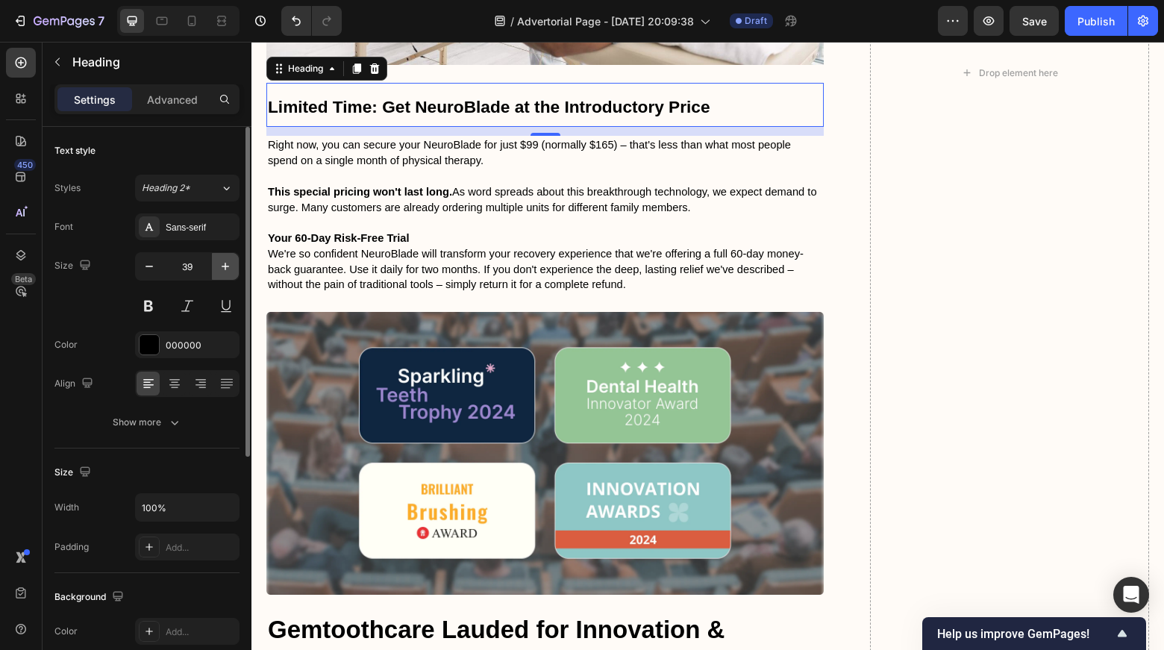
click at [225, 258] on button "button" at bounding box center [225, 266] width 27 height 27
type input "40"
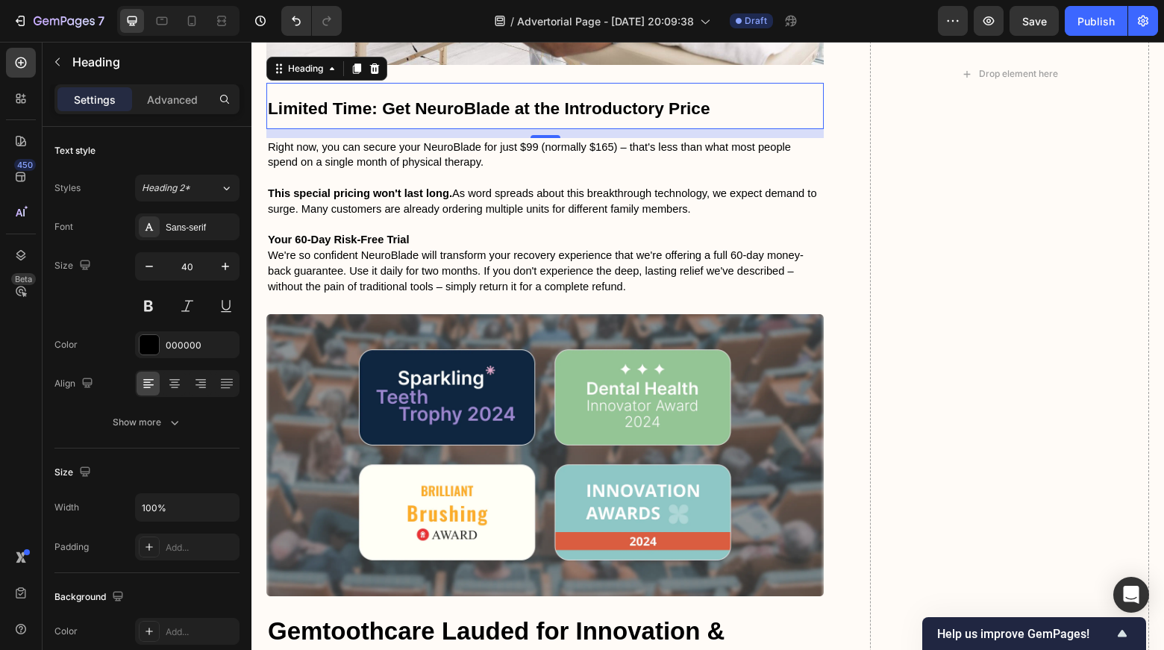
click at [371, 128] on p "Limited Time: Get NeuroBlade at the Introductory Price" at bounding box center [545, 105] width 555 height 43
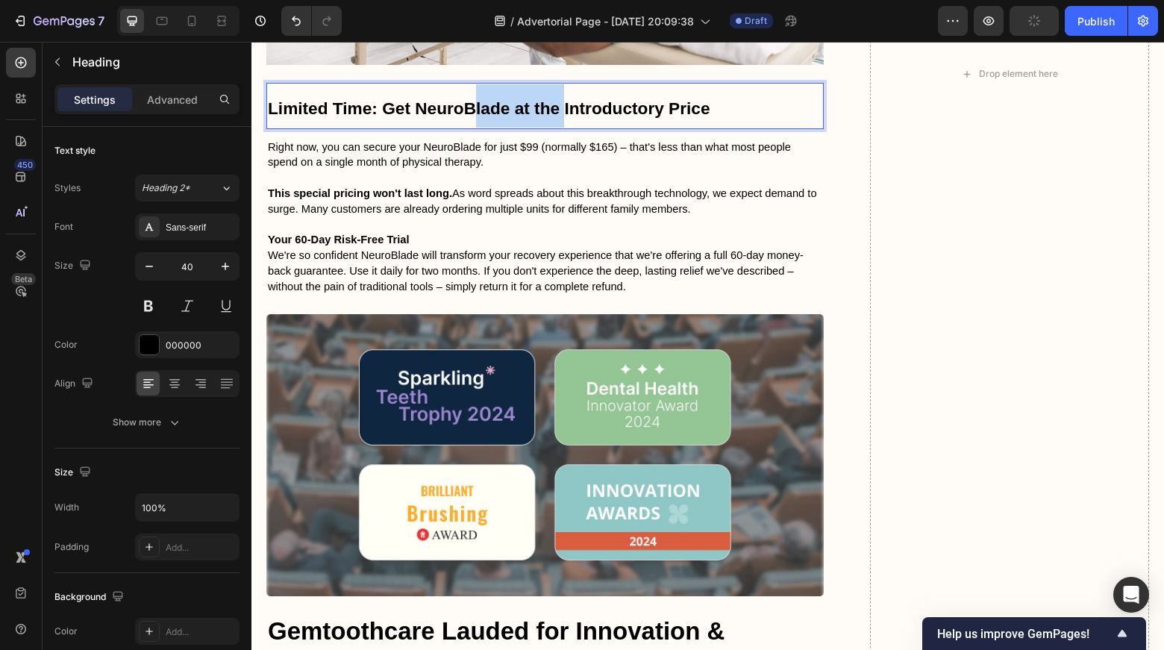
drag, startPoint x: 563, startPoint y: 206, endPoint x: 389, endPoint y: 194, distance: 174.3
click at [389, 118] on strong "Limited Time: Get NeuroBlade at the Introductory Price" at bounding box center [489, 108] width 443 height 19
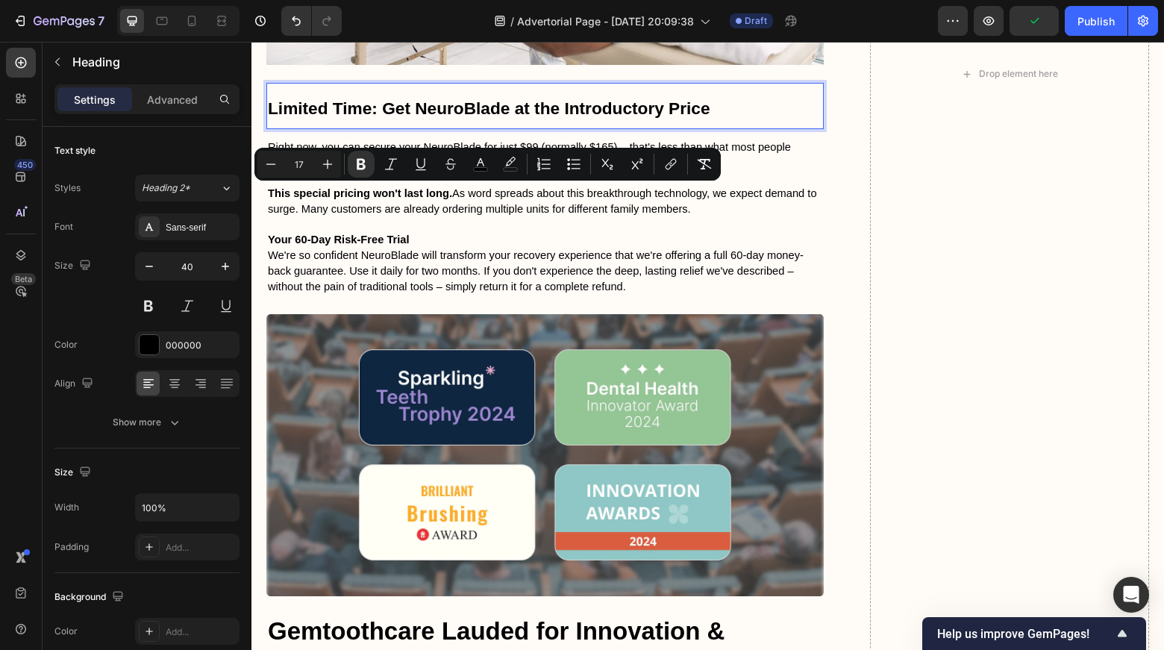
click at [730, 128] on p "Limited Time: Get NeuroBlade at the Introductory Price" at bounding box center [545, 105] width 555 height 43
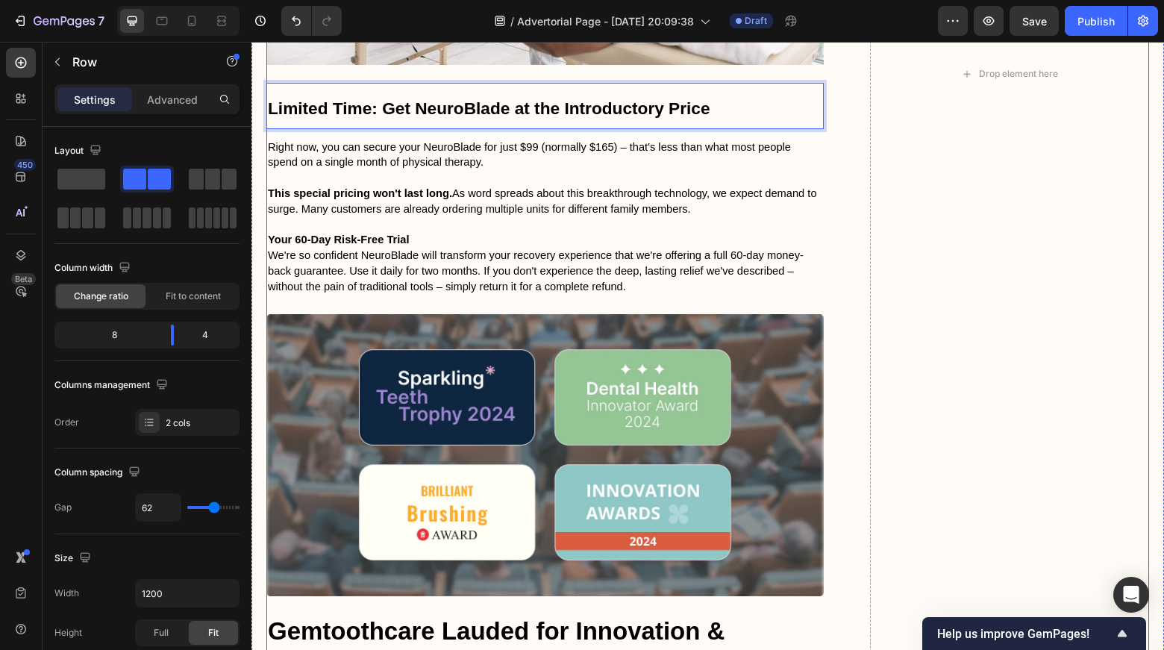
click at [828, 338] on div "Image Icon Icon Icon Icon Icon Icon List I was skeptical at first – how could s…" at bounding box center [707, 74] width 883 height 2612
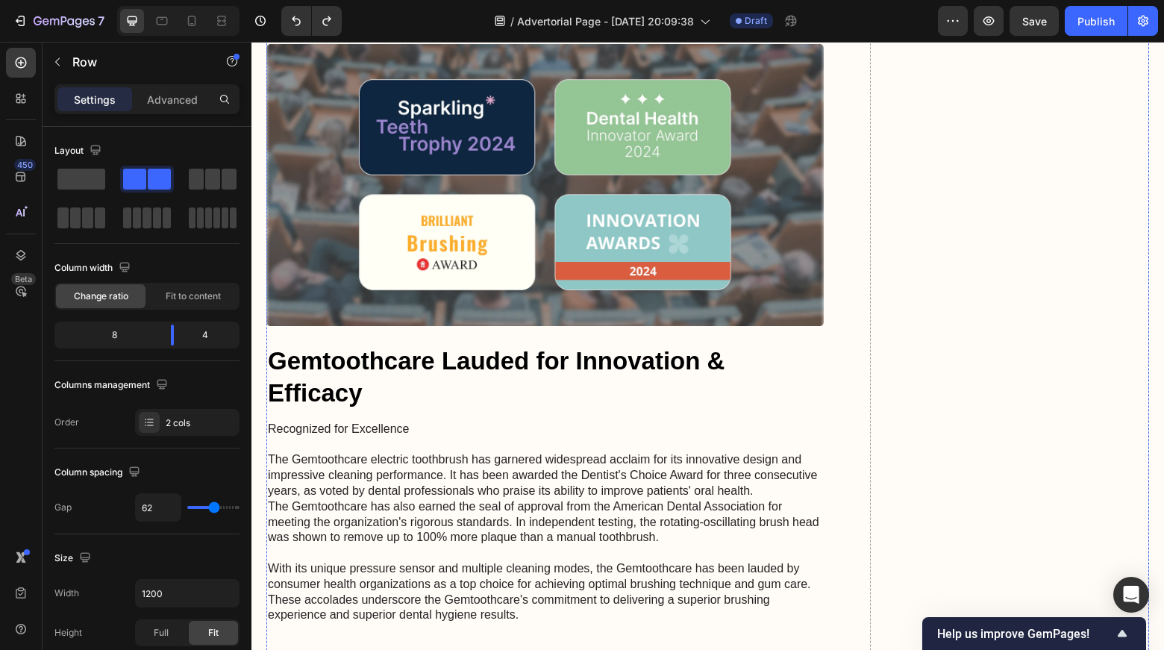
scroll to position [5971, 0]
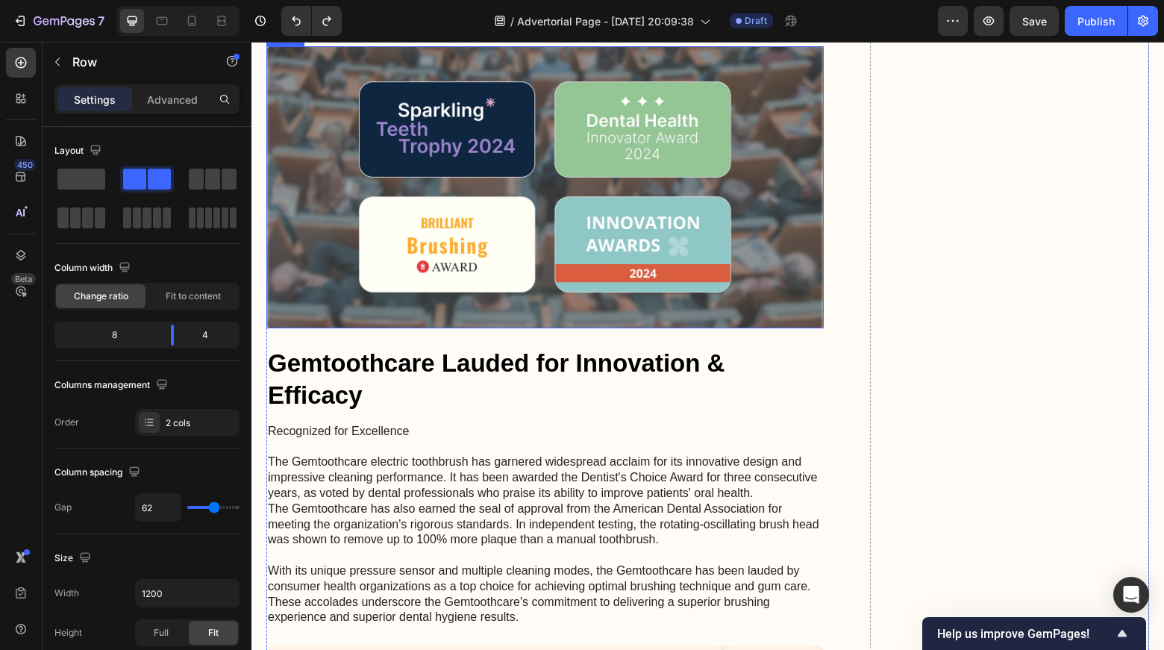
click at [764, 252] on img at bounding box center [545, 187] width 558 height 282
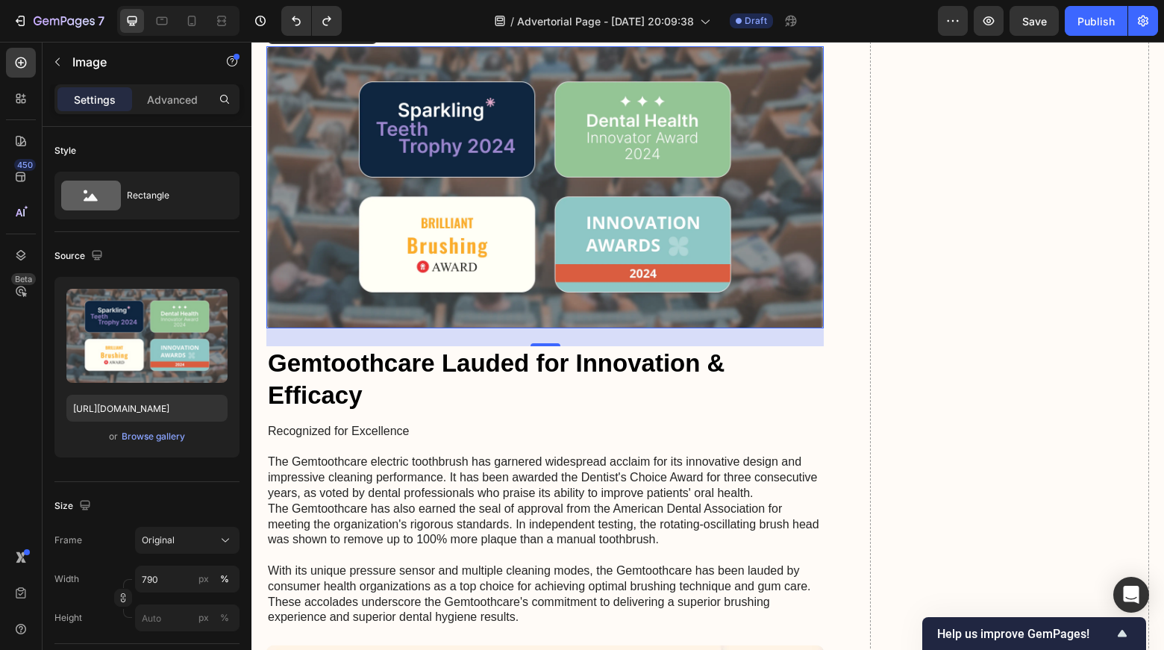
click at [297, 39] on div "Image" at bounding box center [301, 31] width 32 height 13
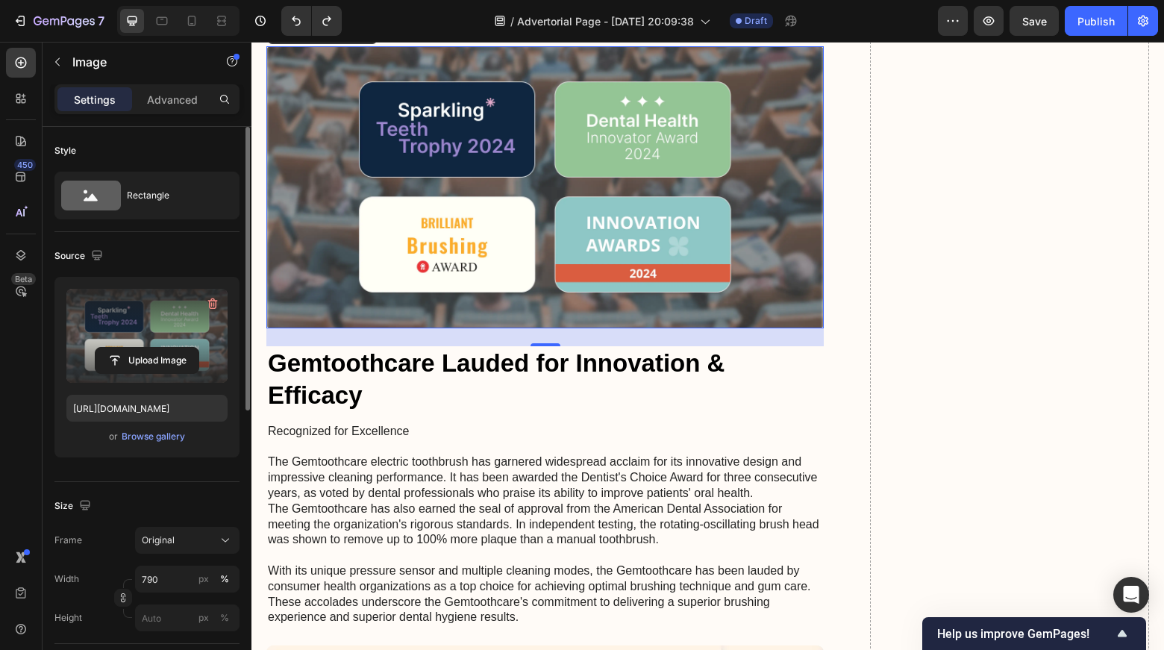
click at [153, 379] on label at bounding box center [146, 336] width 161 height 94
click at [153, 373] on input "file" at bounding box center [147, 360] width 103 height 25
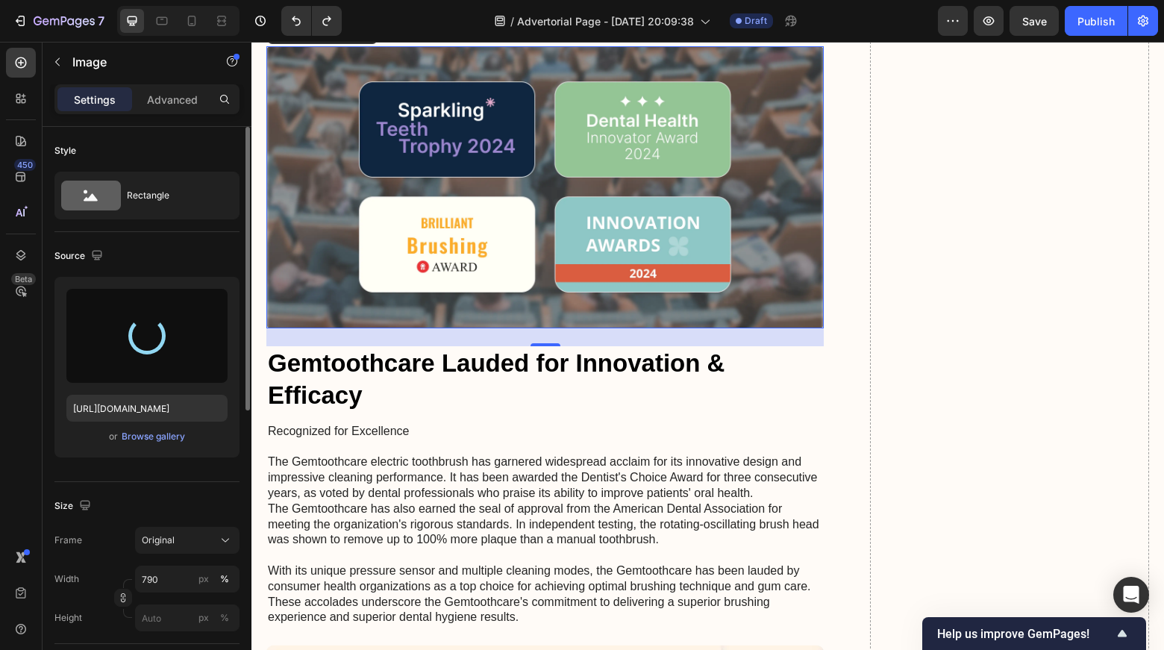
type input "[URL][DOMAIN_NAME]"
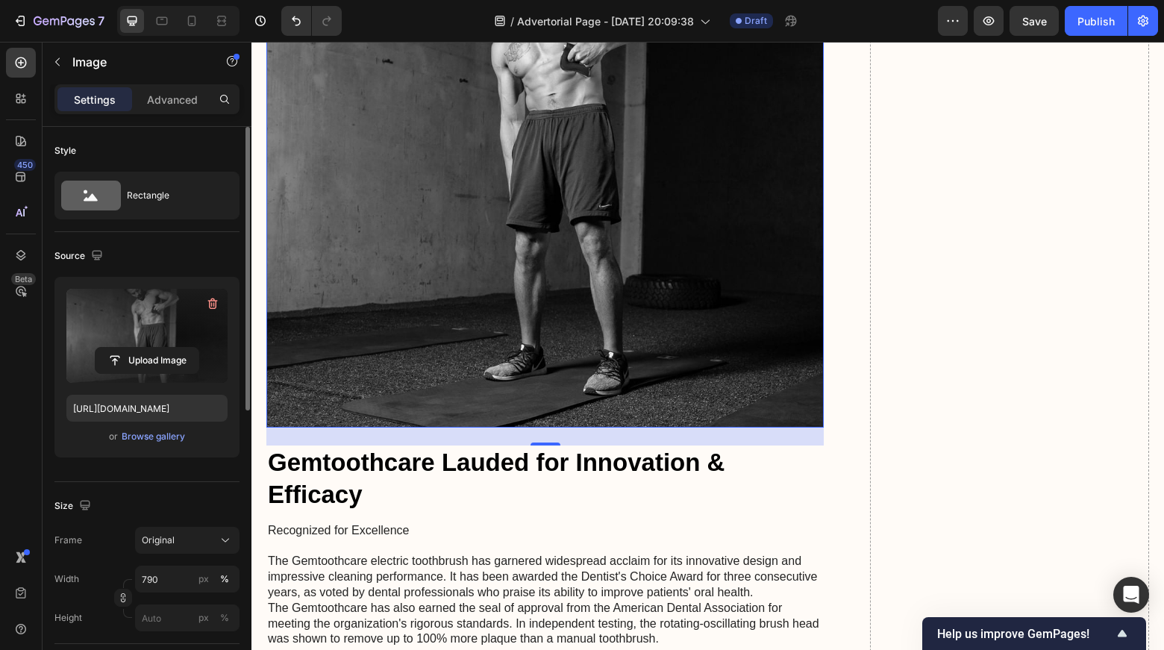
scroll to position [6148, 0]
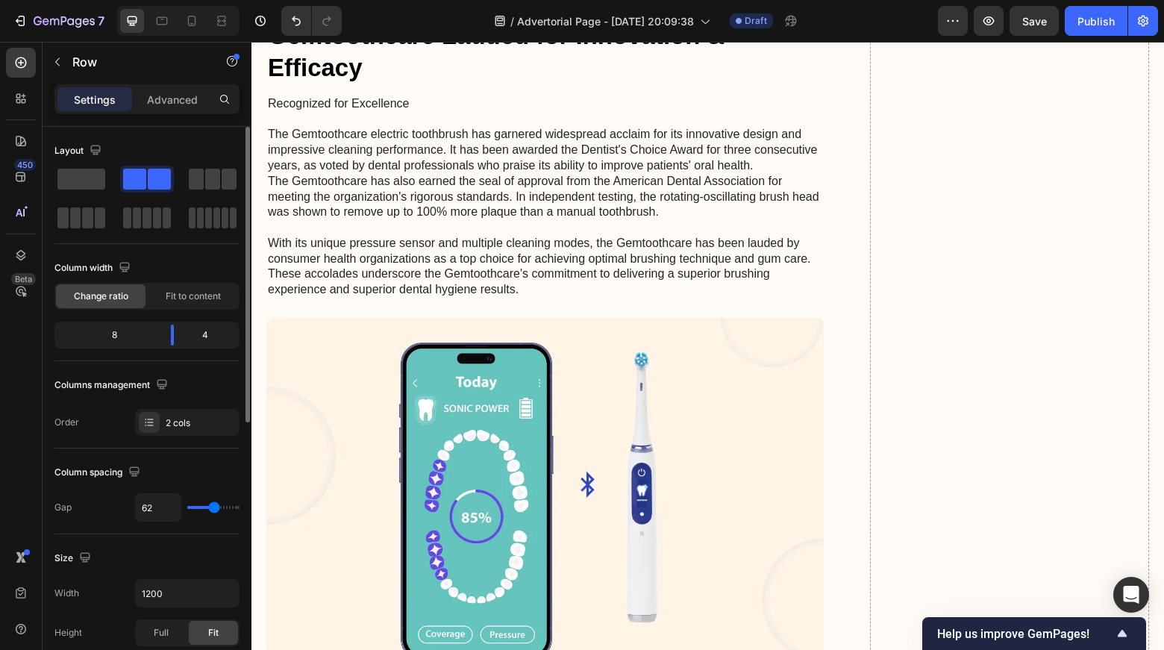
scroll to position [6575, 0]
click at [383, 85] on h2 "Gemtoothcare Lauded for Innovation & Efficacy" at bounding box center [545, 51] width 558 height 67
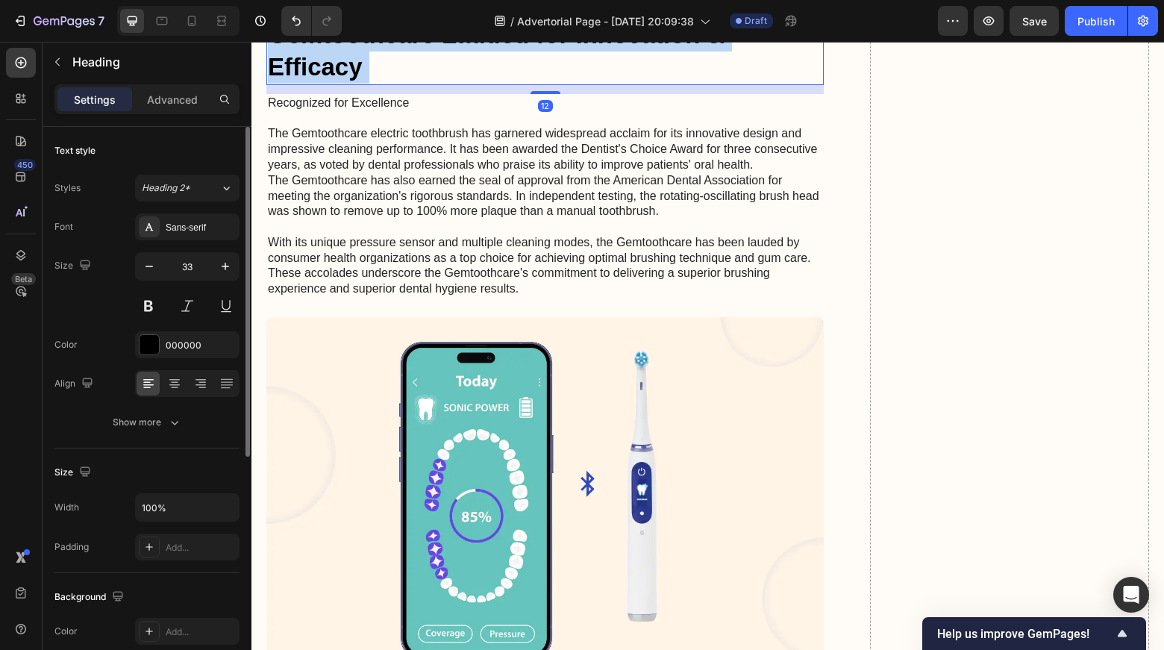
click at [362, 85] on h2 "Gemtoothcare Lauded for Innovation & Efficacy" at bounding box center [545, 51] width 558 height 67
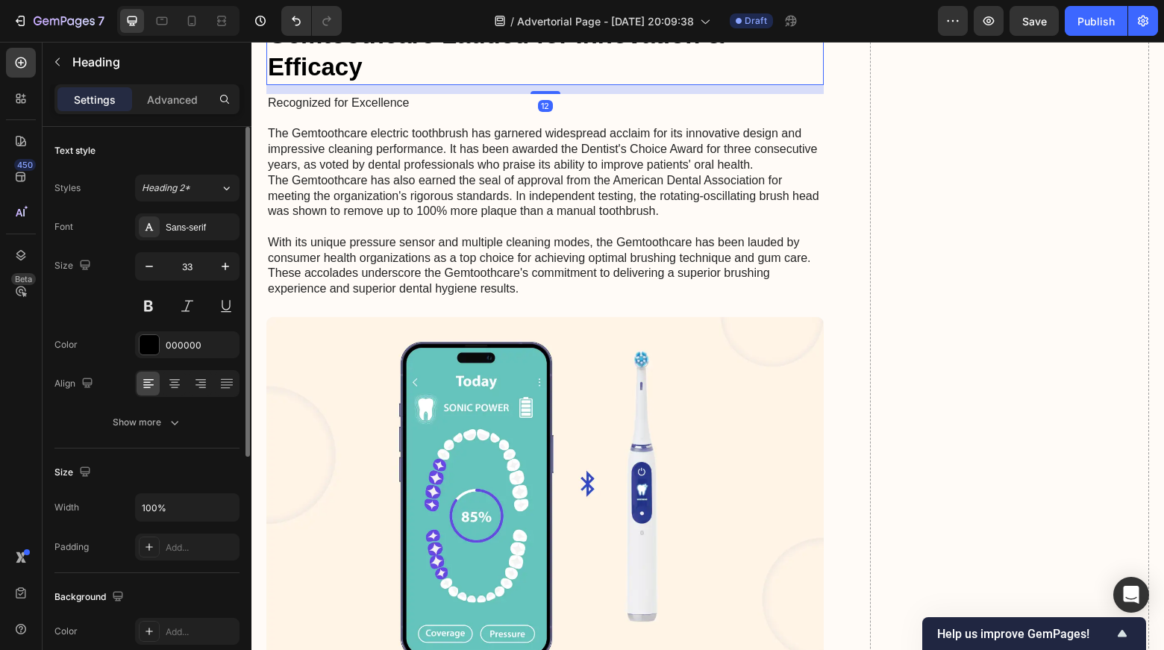
click at [362, 84] on p "Gemtoothcare Lauded for Innovation & Efficacy" at bounding box center [545, 51] width 555 height 64
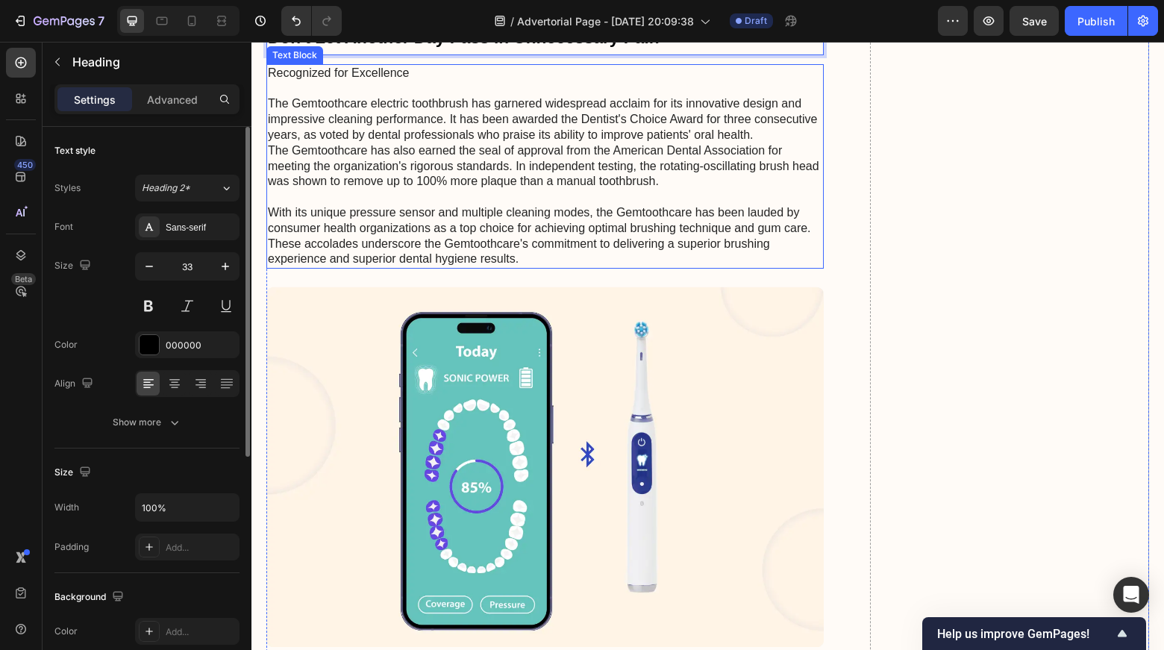
click at [368, 217] on p "Recognized for Excellence The Gemtoothcare electric toothbrush has garnered wid…" at bounding box center [545, 167] width 555 height 202
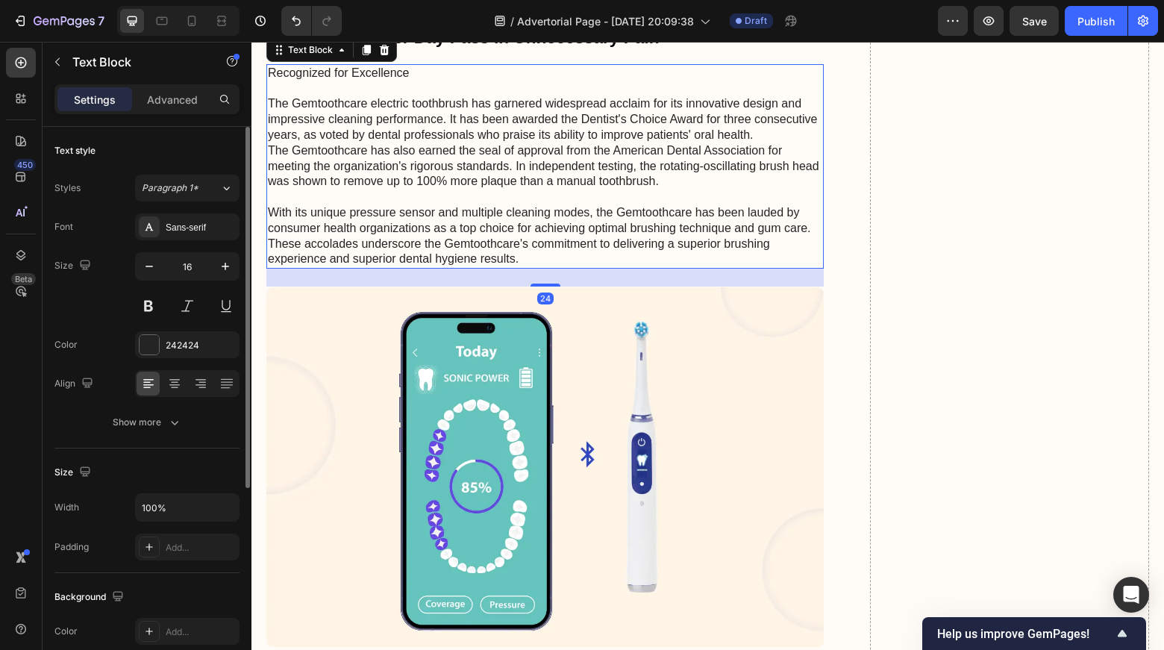
click at [368, 217] on p "Recognized for Excellence The Gemtoothcare electric toothbrush has garnered wid…" at bounding box center [545, 167] width 555 height 202
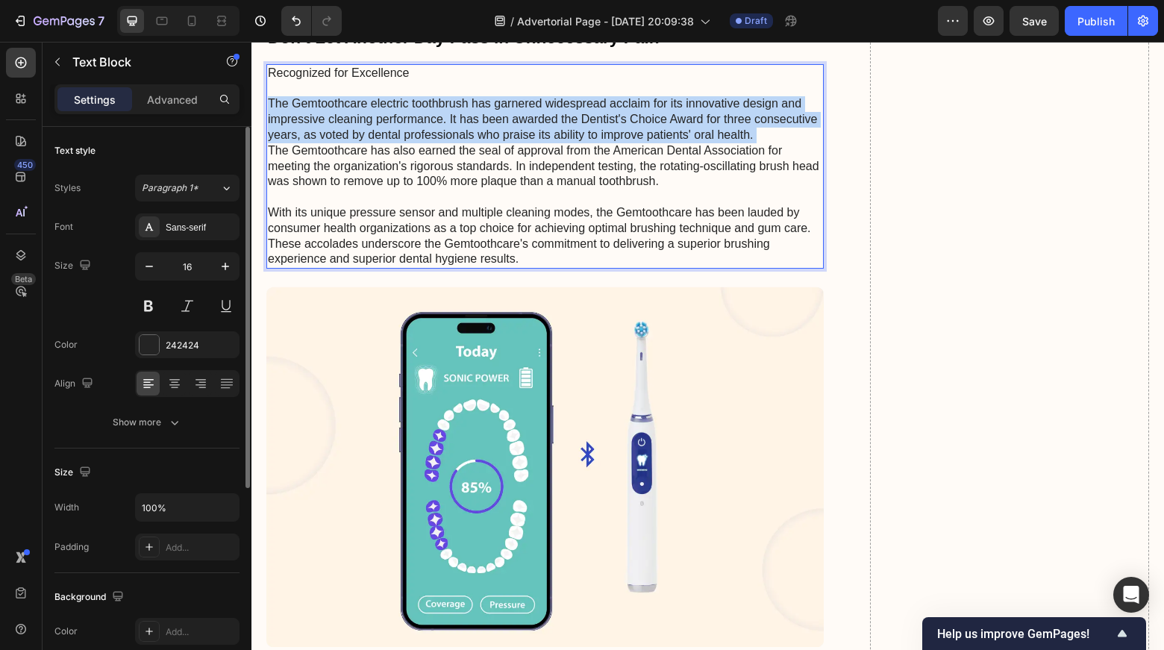
click at [368, 217] on p "Recognized for Excellence The Gemtoothcare electric toothbrush has garnered wid…" at bounding box center [545, 167] width 555 height 202
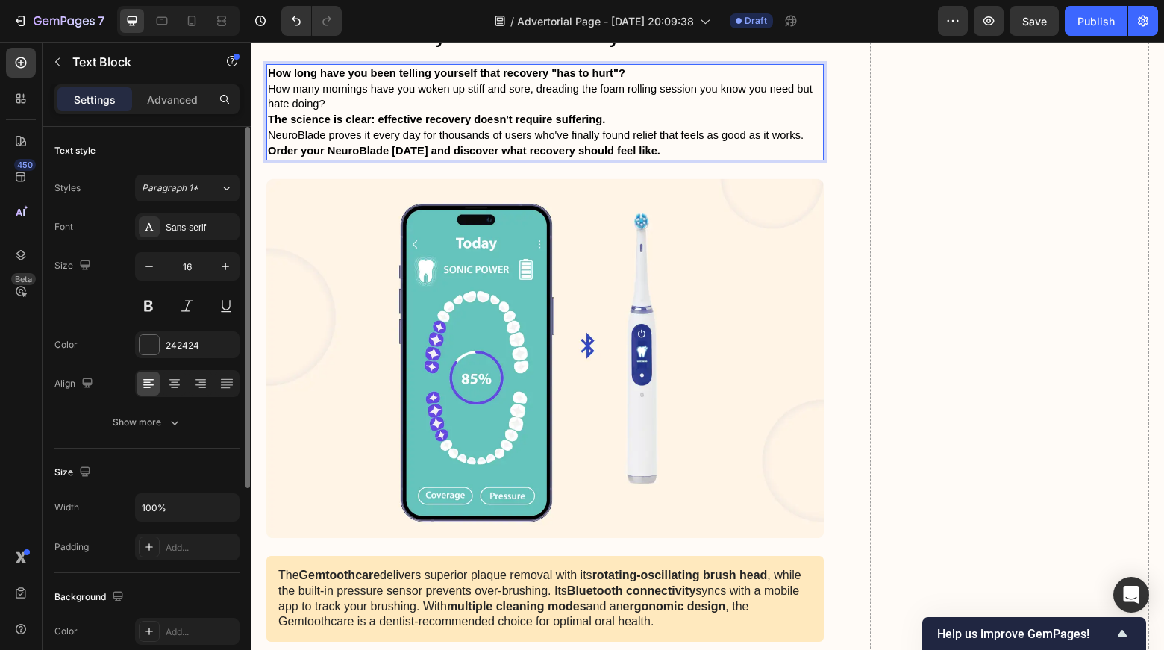
click at [697, 110] on span "How many mornings have you woken up stiff and sore, dreading the foam rolling s…" at bounding box center [540, 97] width 545 height 28
click at [702, 81] on p "How long have you been telling yourself that recovery "has to hurt"?" at bounding box center [545, 74] width 555 height 16
click at [710, 113] on p "How many mornings have you woken up stiff and sore, dreading the foam rolling s…" at bounding box center [545, 96] width 555 height 31
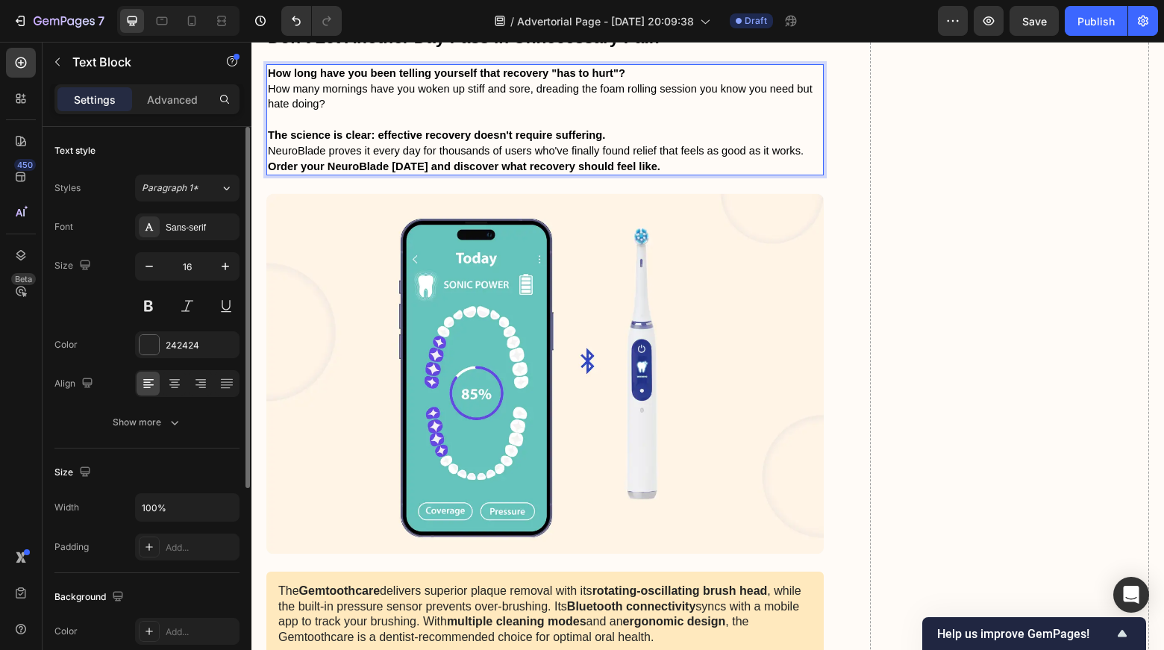
click at [810, 159] on p "NeuroBlade proves it every day for thousands of users who've finally found reli…" at bounding box center [545, 151] width 555 height 16
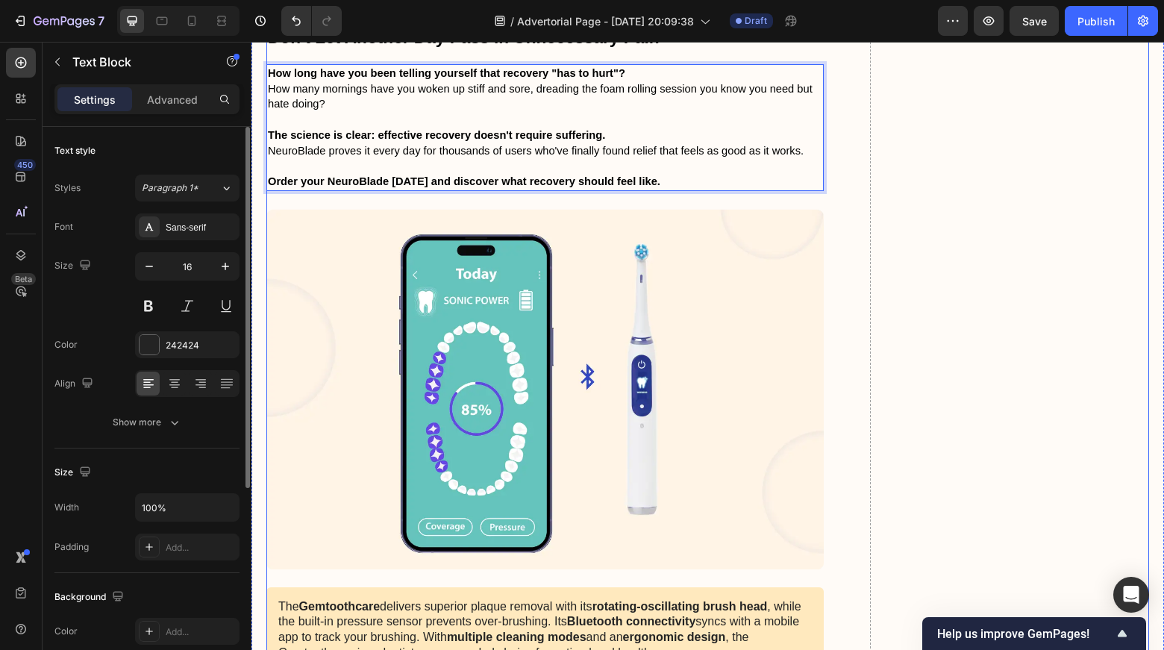
click at [593, 454] on img at bounding box center [545, 389] width 558 height 360
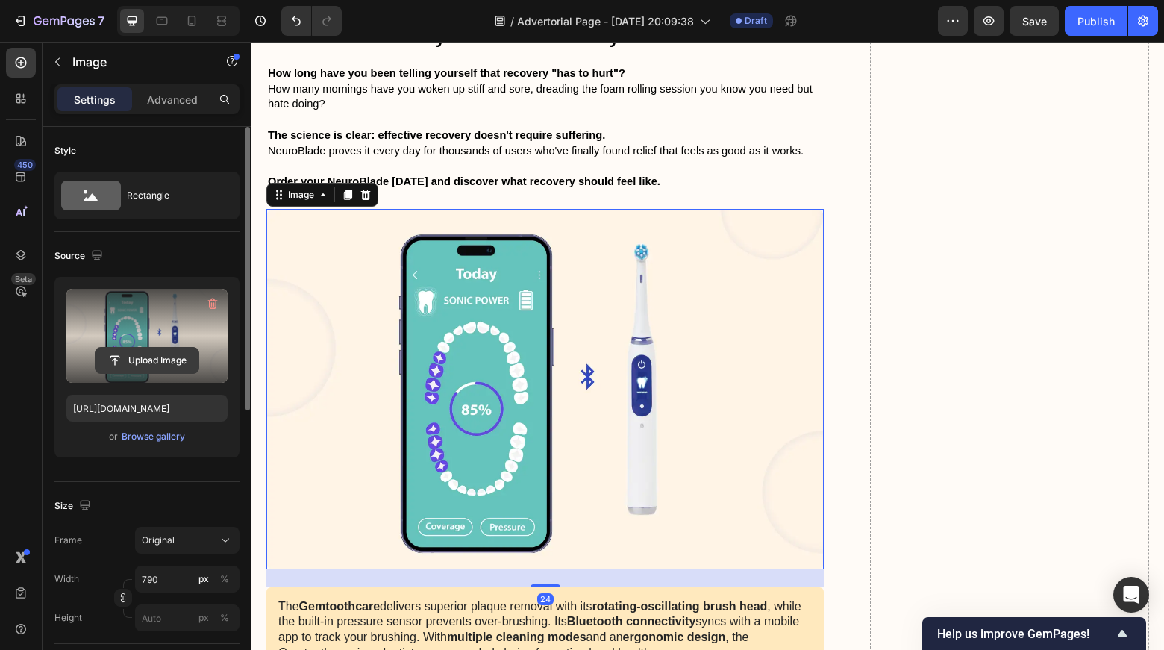
click at [136, 353] on input "file" at bounding box center [147, 360] width 103 height 25
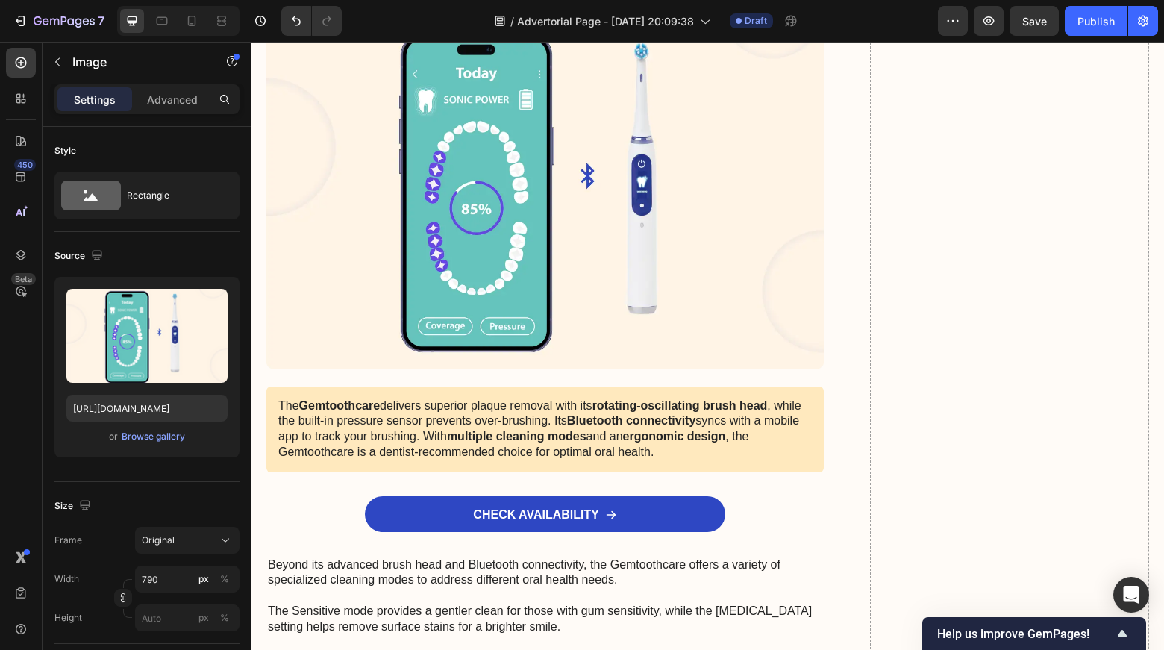
scroll to position [6776, 0]
click at [568, 321] on img at bounding box center [545, 187] width 558 height 360
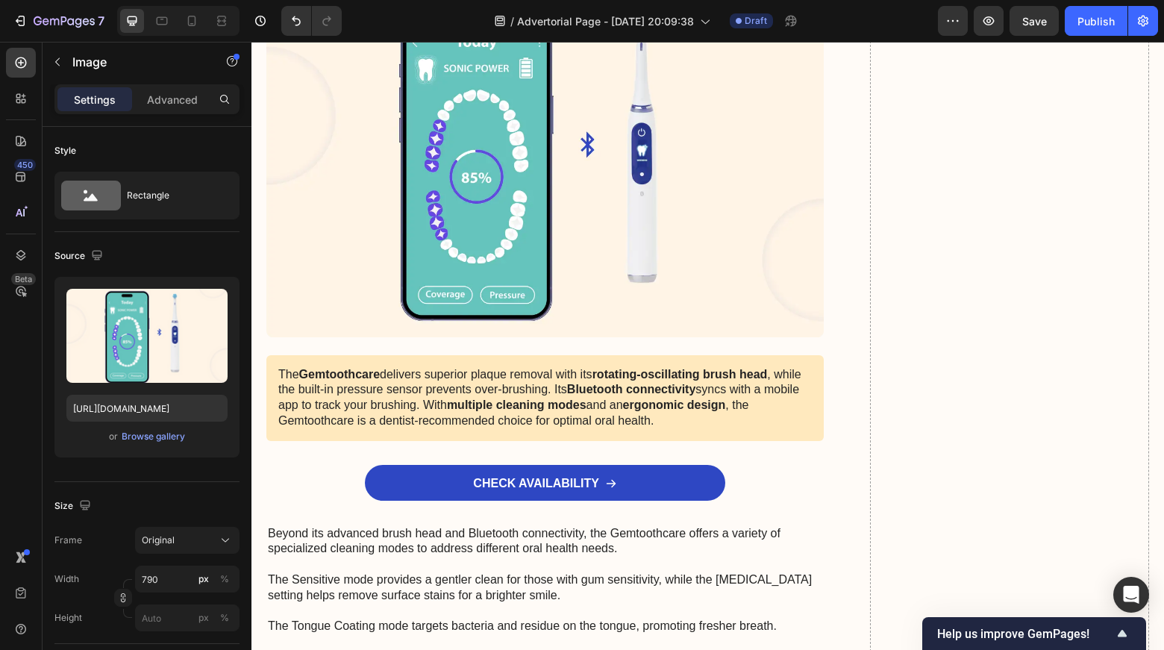
scroll to position [6806, 0]
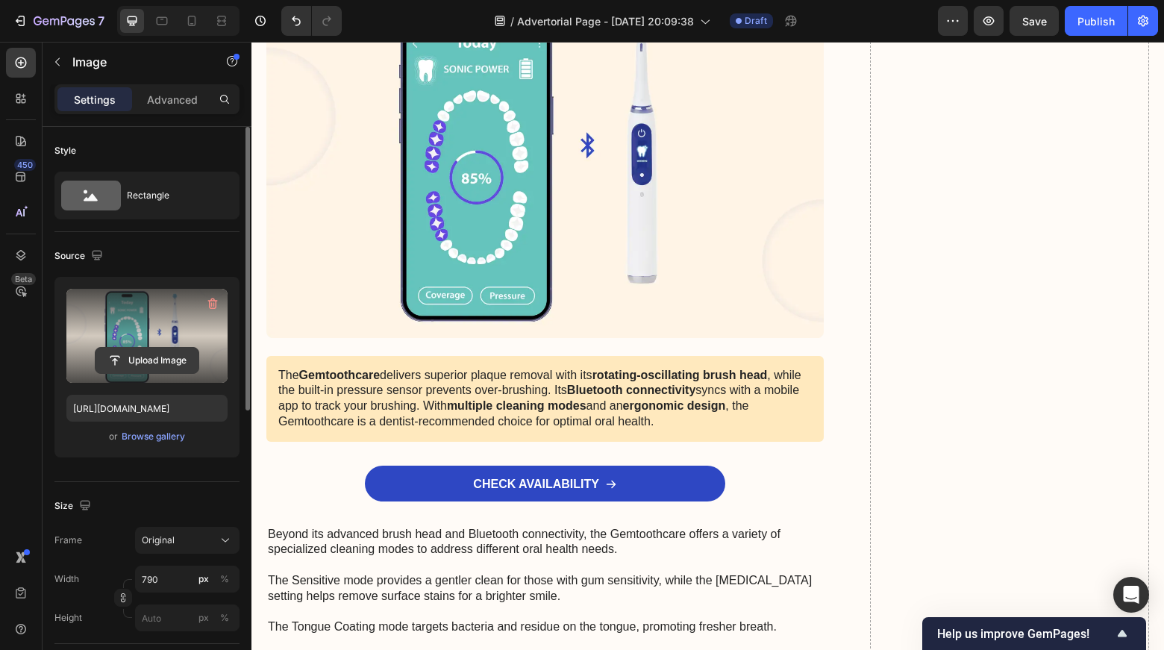
click at [140, 358] on input "file" at bounding box center [147, 360] width 103 height 25
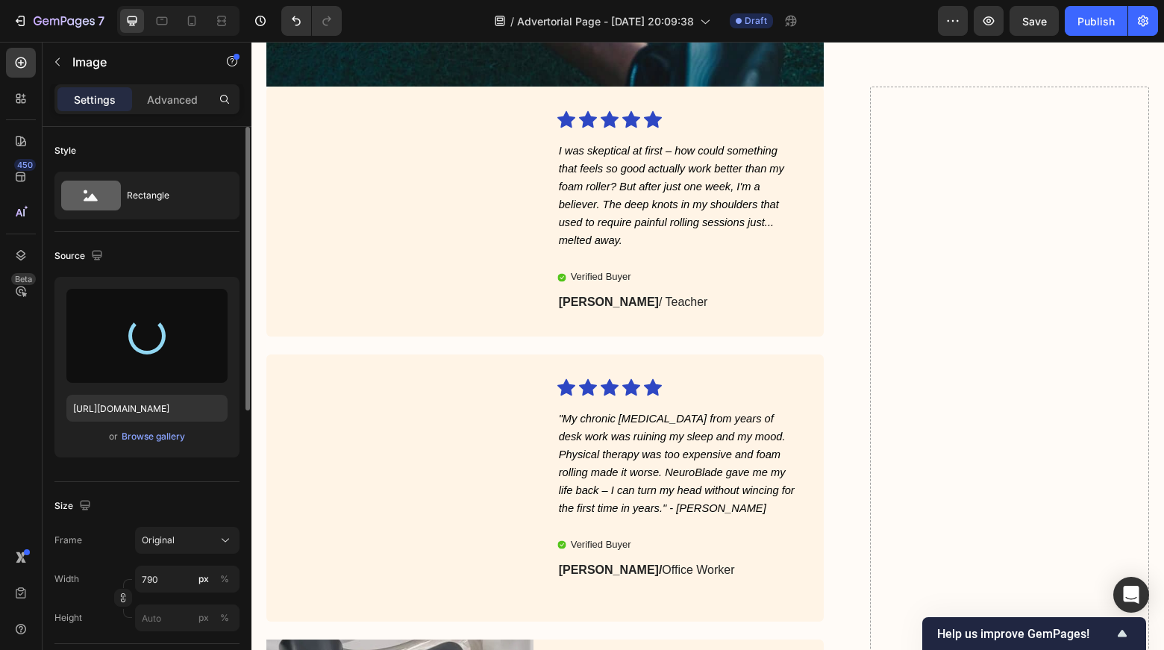
type input "[URL][DOMAIN_NAME]"
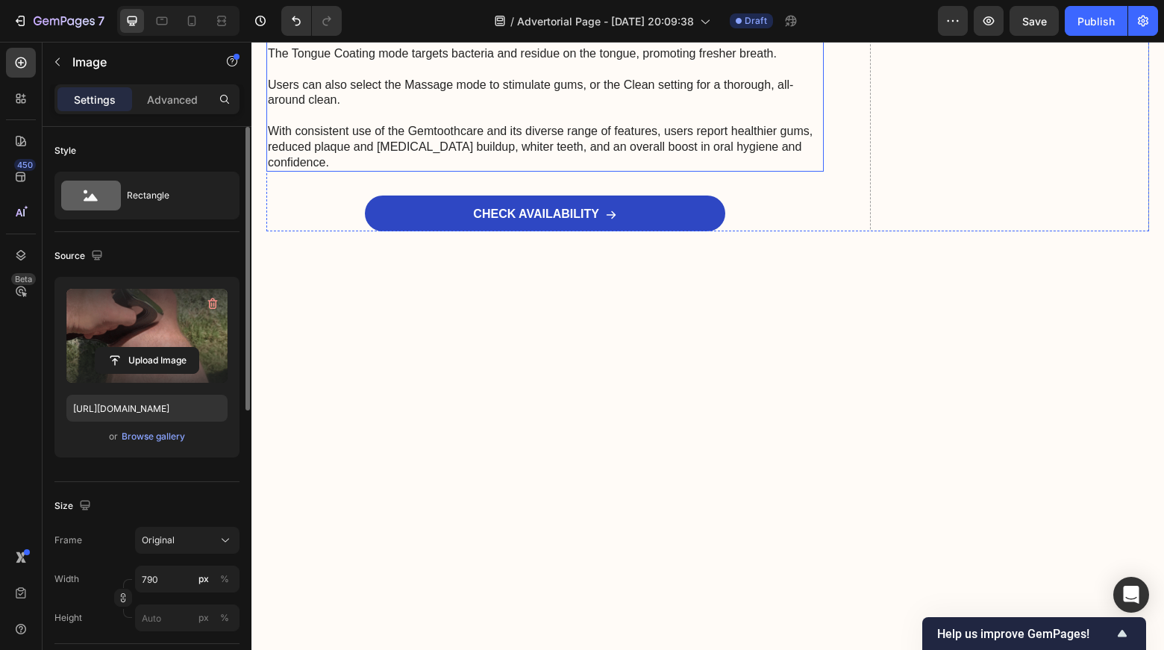
scroll to position [7125, 0]
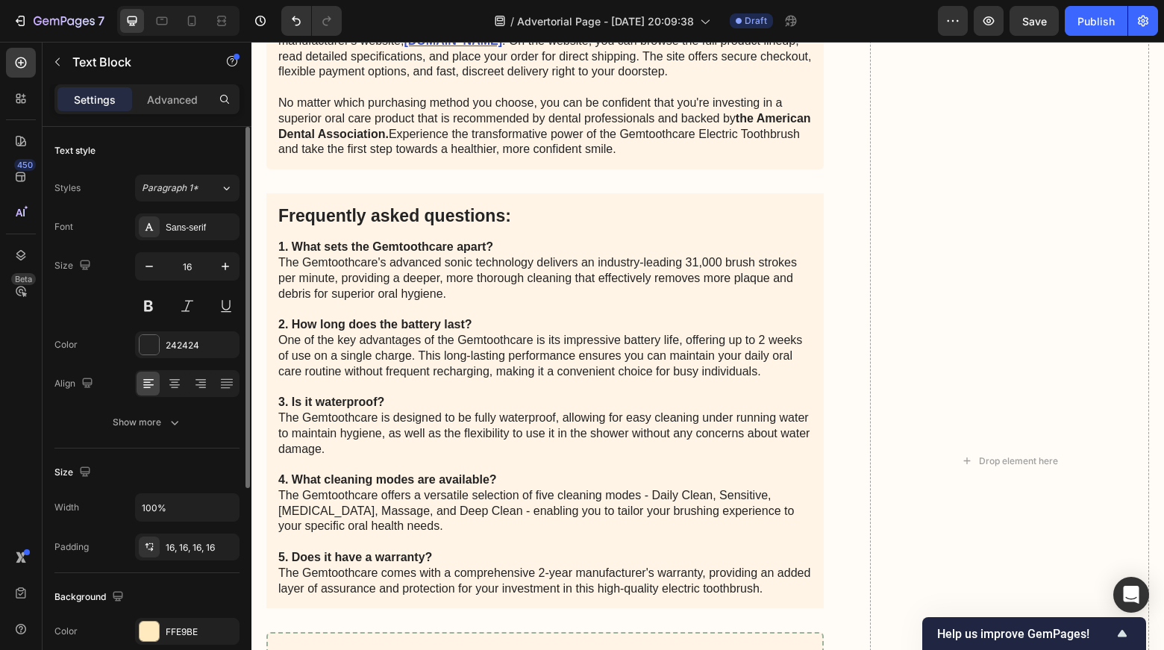
scroll to position [7962, 0]
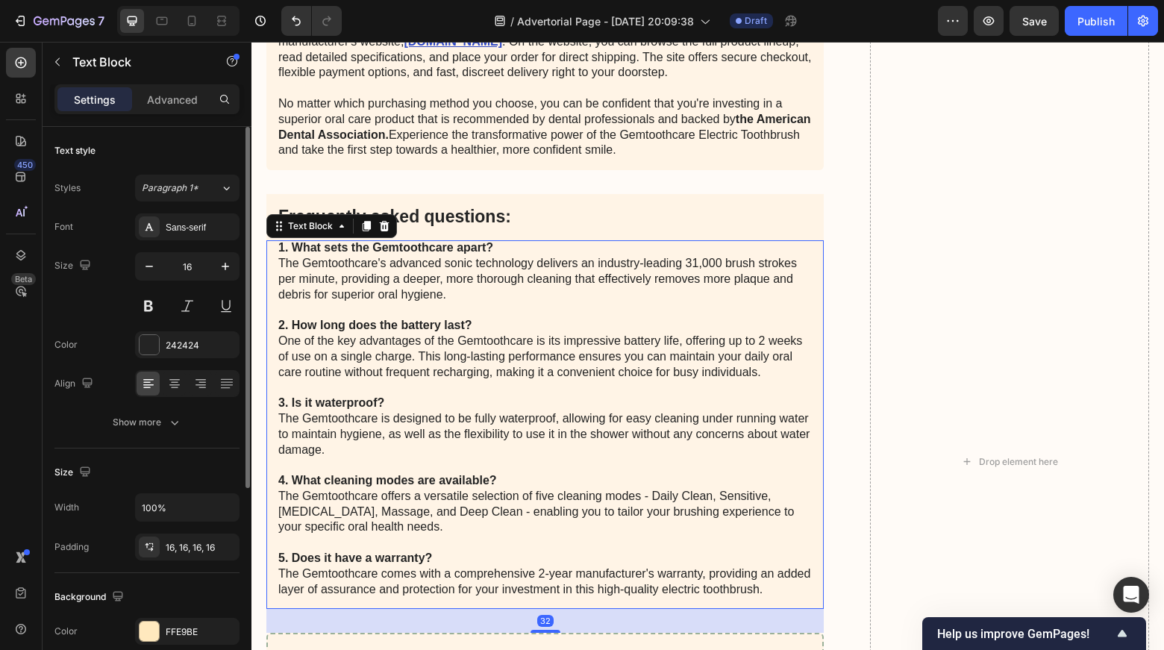
click at [352, 278] on p "1. What sets the Gemtoothcare apart? The Gemtoothcare's advanced sonic technolo…" at bounding box center [545, 418] width 534 height 357
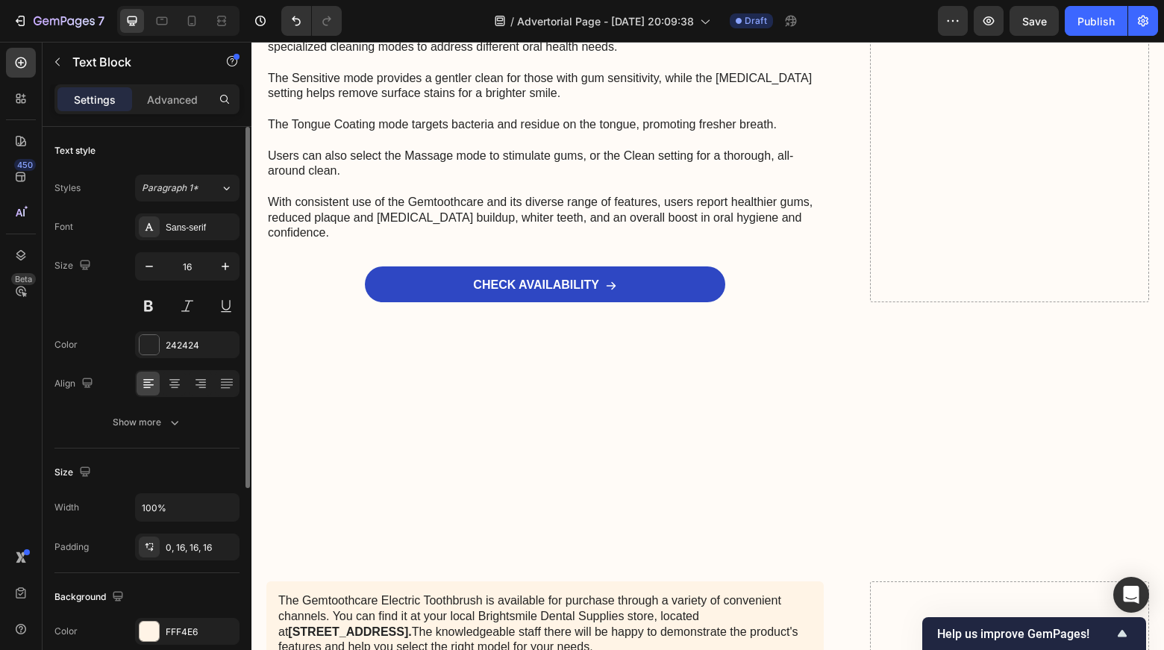
scroll to position [7309, 0]
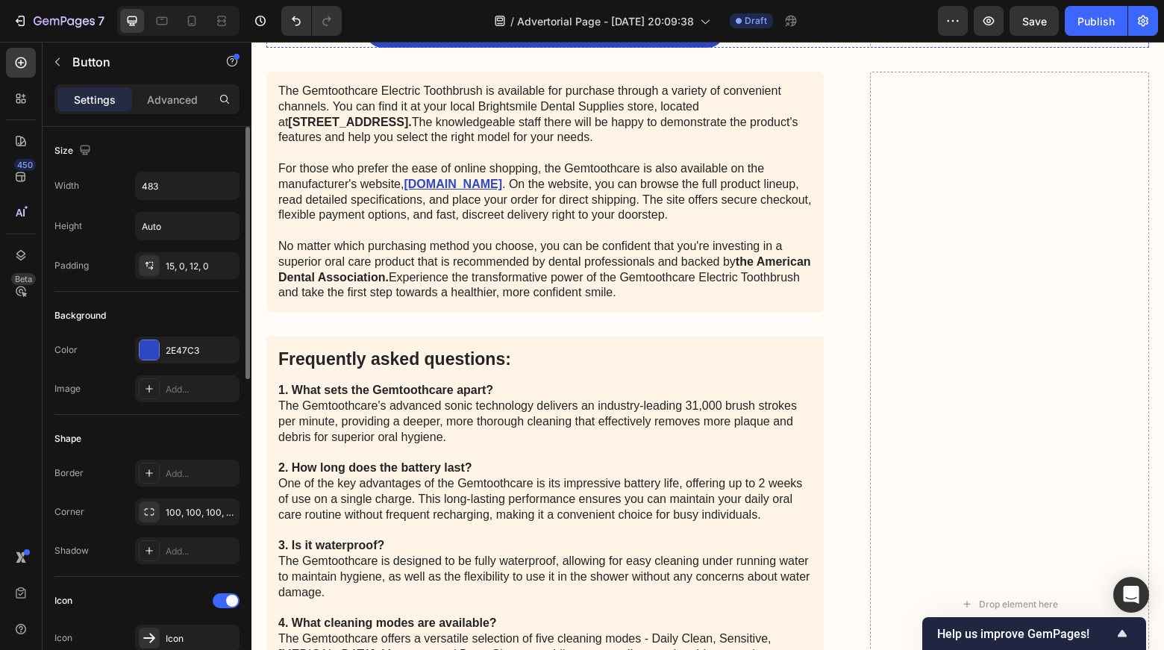
scroll to position [7265, 0]
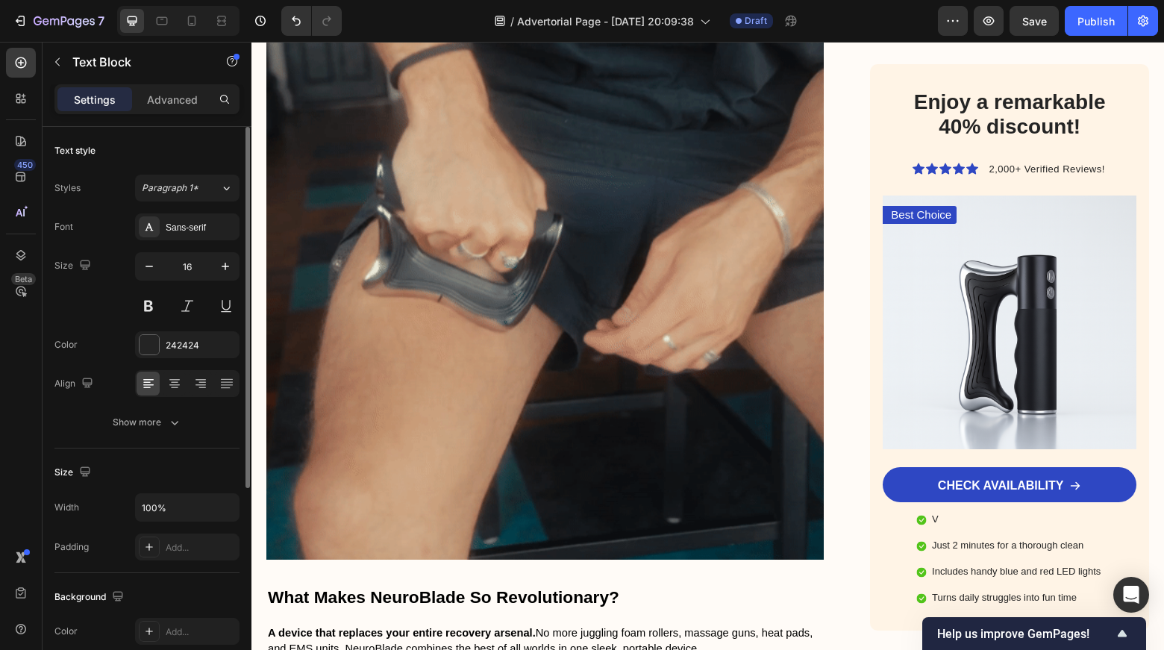
scroll to position [2531, 0]
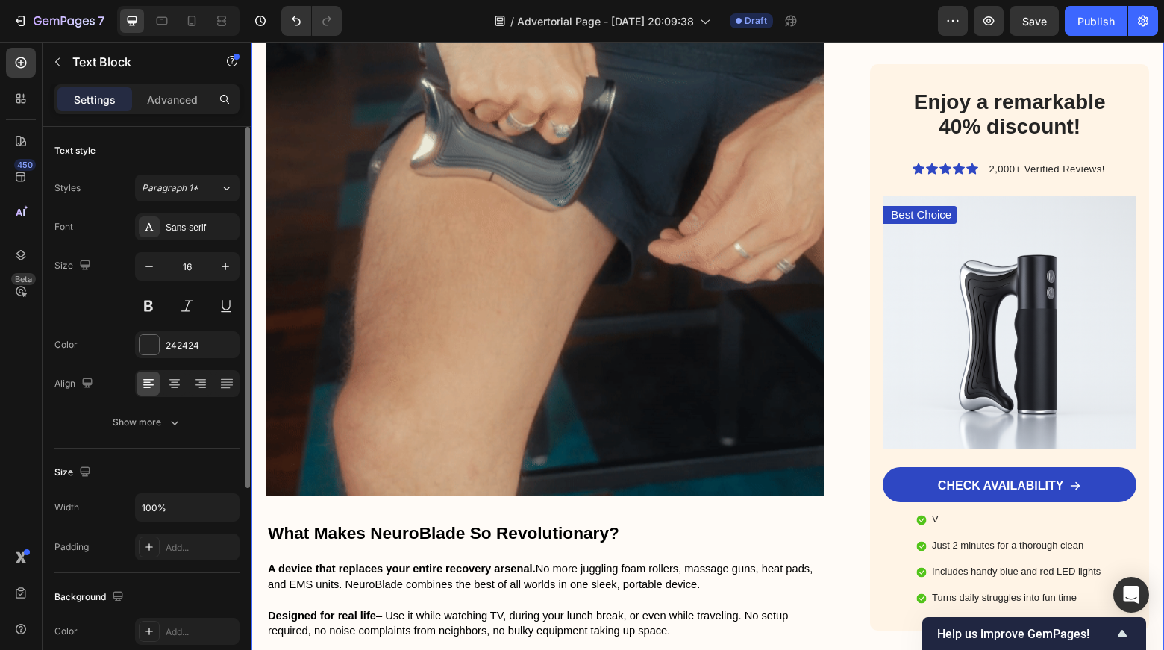
click at [893, 136] on h2 "Enjoy a remarkable 40% discount!" at bounding box center [1010, 114] width 234 height 53
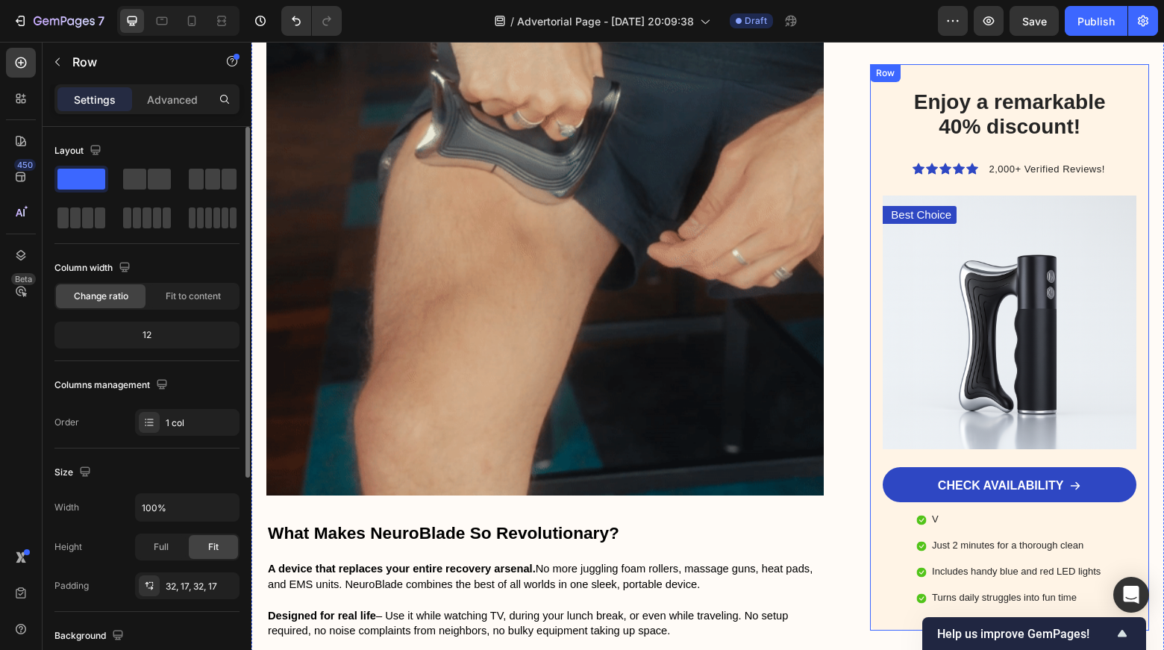
click at [899, 180] on div "Enjoy a remarkable 40% discount! Heading Icon Icon Icon Icon Icon Icon List 2,0…" at bounding box center [1010, 347] width 254 height 519
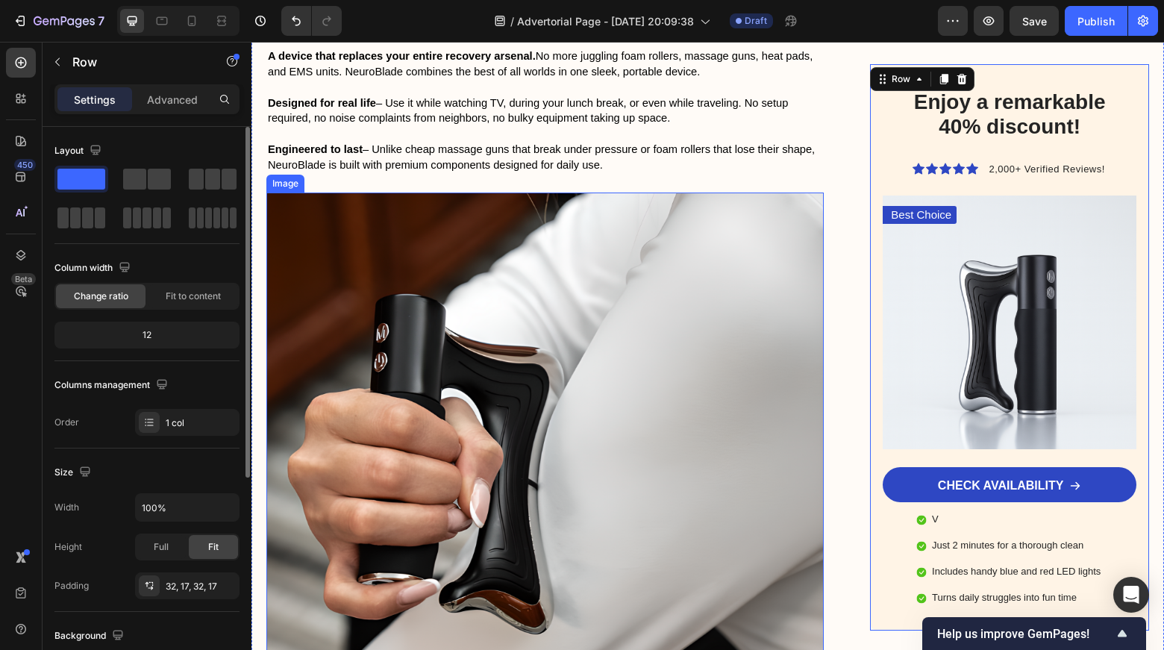
scroll to position [3011, 0]
